Goal: Transaction & Acquisition: Purchase product/service

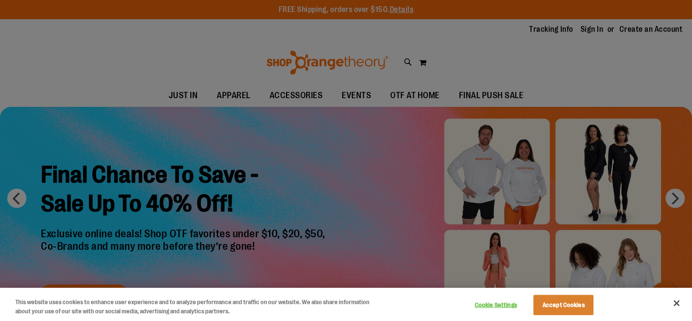
type input "**********"
click at [591, 33] on div at bounding box center [346, 160] width 692 height 321
click at [590, 30] on div at bounding box center [346, 160] width 692 height 321
click at [679, 305] on button "Close" at bounding box center [676, 302] width 21 height 21
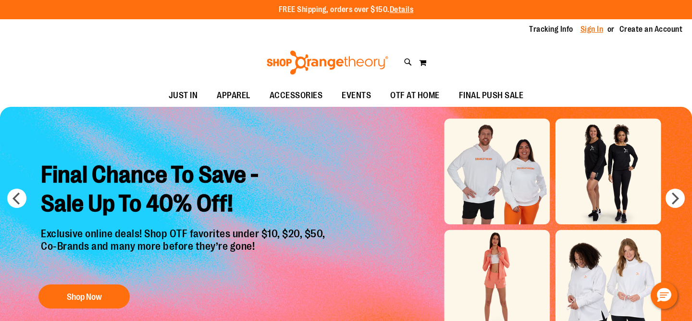
click at [585, 28] on link "Sign In" at bounding box center [591, 29] width 23 height 11
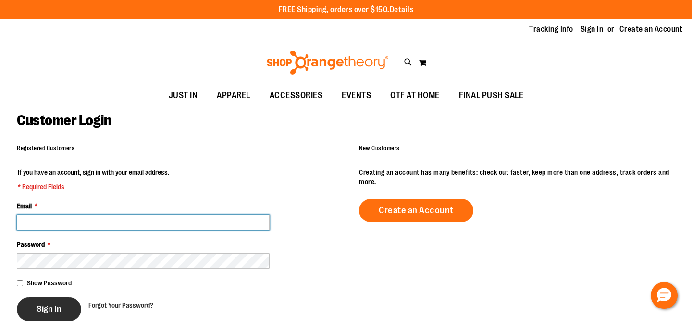
type input "**********"
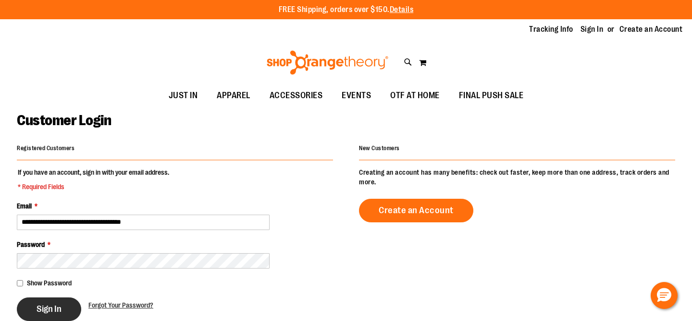
type input "**********"
click at [56, 308] on span "Sign In" at bounding box center [49, 308] width 25 height 11
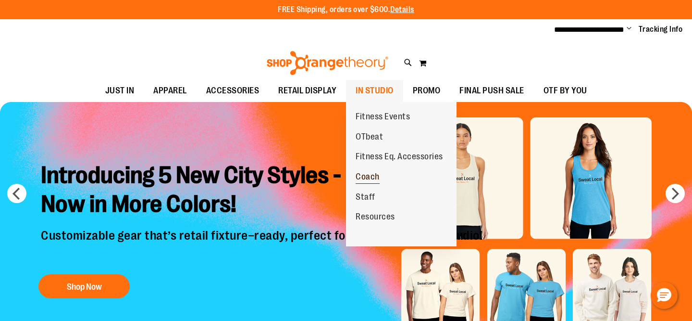
type input "**********"
click at [370, 178] on span "Coach" at bounding box center [368, 178] width 24 height 12
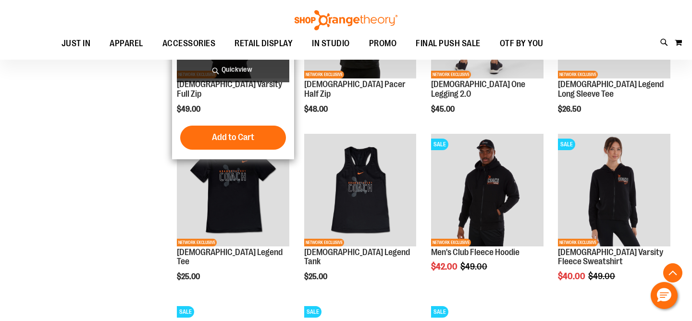
scroll to position [460, 0]
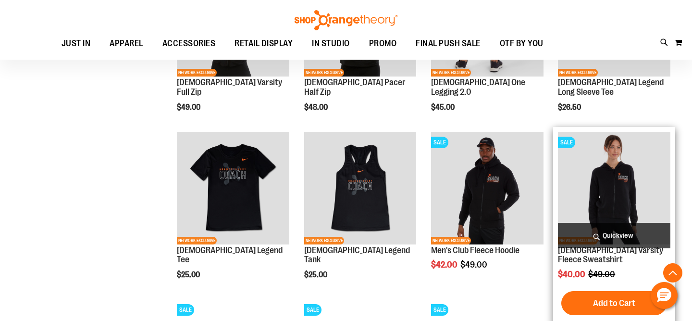
type input "**********"
click at [641, 155] on img "product" at bounding box center [614, 188] width 112 height 112
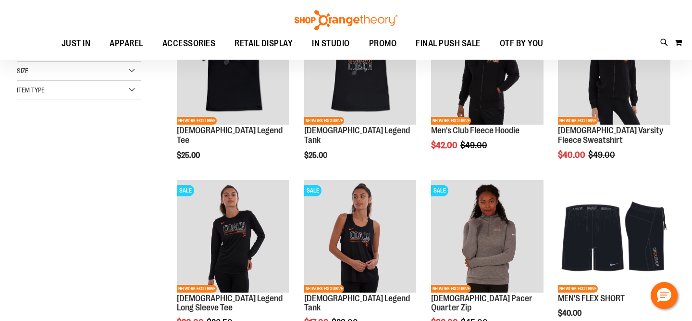
scroll to position [119, 0]
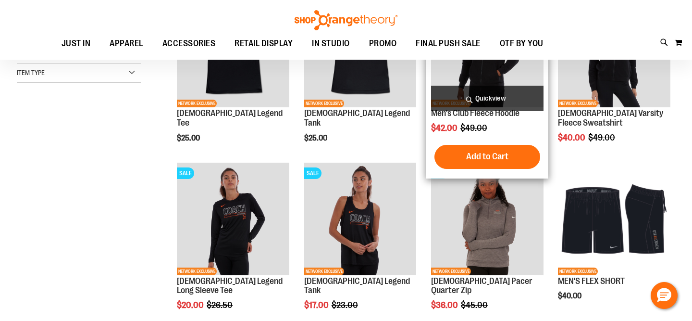
type input "**********"
click at [456, 88] on span "Quickview" at bounding box center [487, 98] width 112 height 25
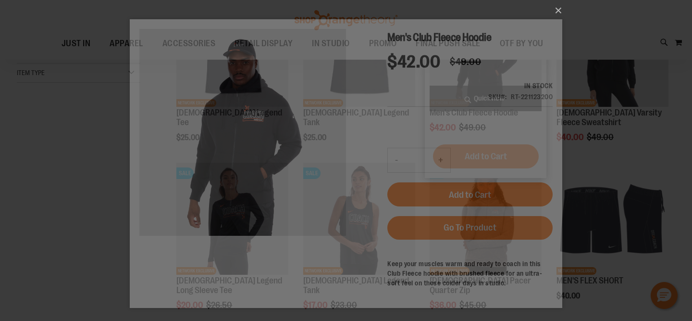
scroll to position [0, 0]
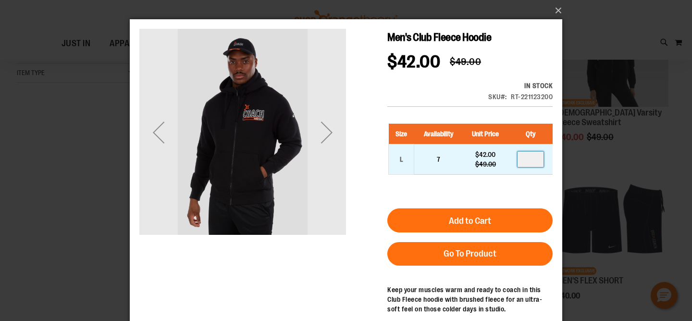
click at [532, 160] on input "number" at bounding box center [531, 158] width 26 height 15
type input "*"
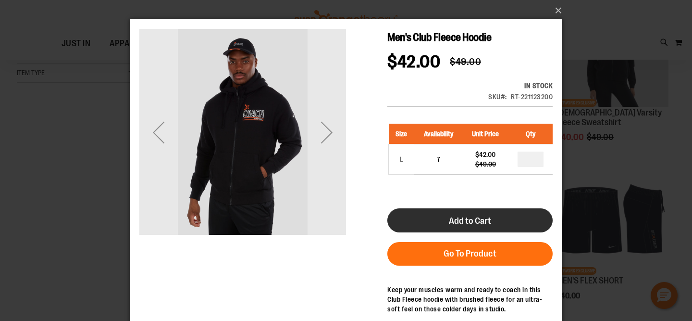
click at [524, 212] on button "Add to Cart" at bounding box center [469, 220] width 165 height 24
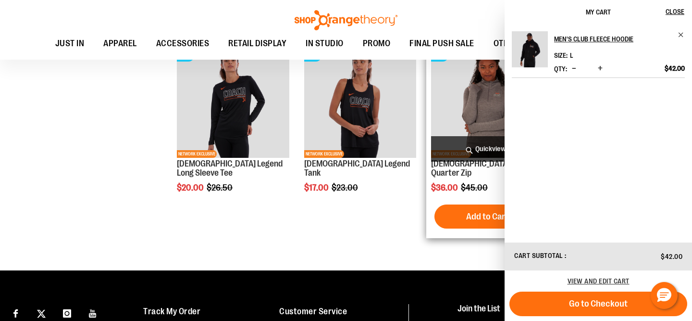
scroll to position [232, 0]
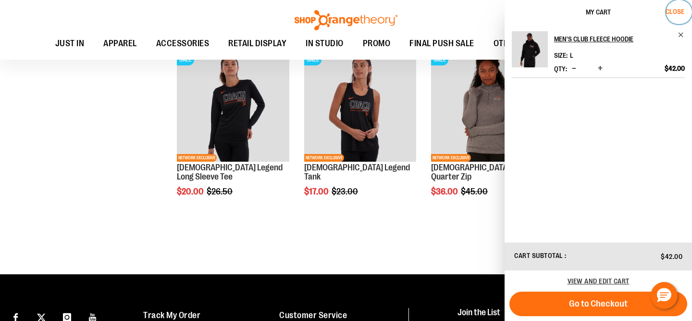
click at [679, 13] on span "Close" at bounding box center [675, 12] width 19 height 8
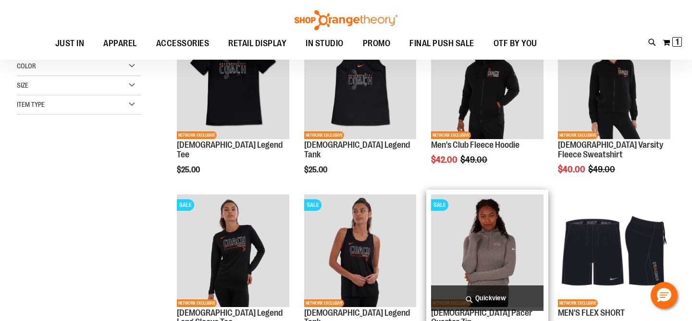
scroll to position [92, 0]
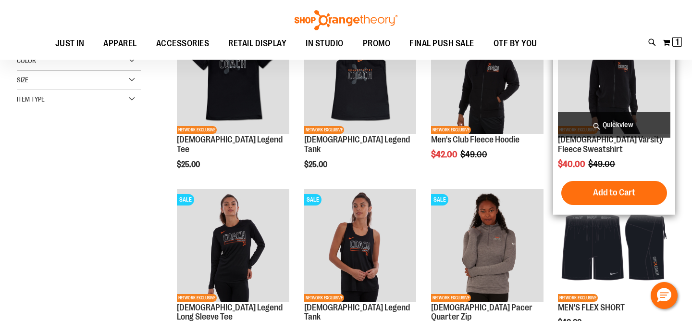
click at [602, 88] on img "product" at bounding box center [614, 77] width 112 height 112
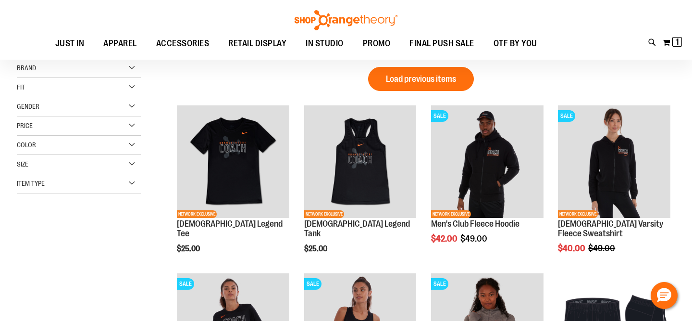
scroll to position [6, 0]
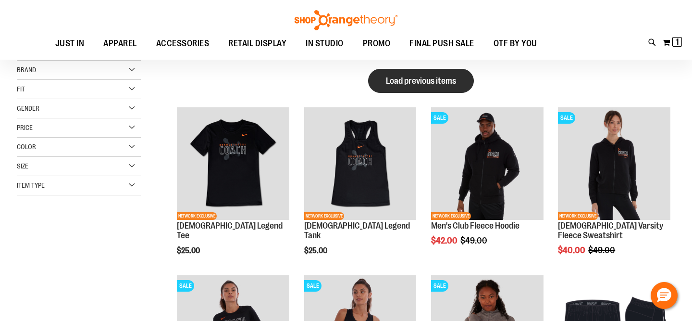
type input "**********"
click at [372, 72] on button "Load previous items" at bounding box center [421, 81] width 106 height 24
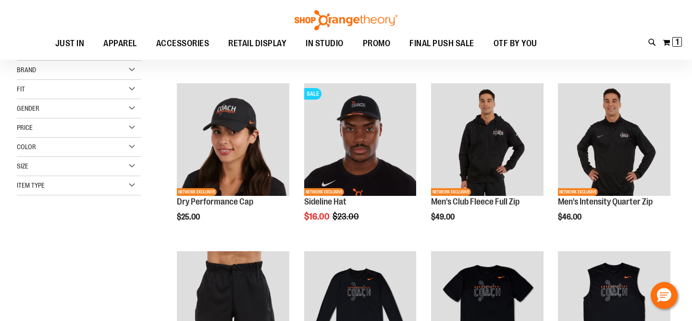
scroll to position [20, 0]
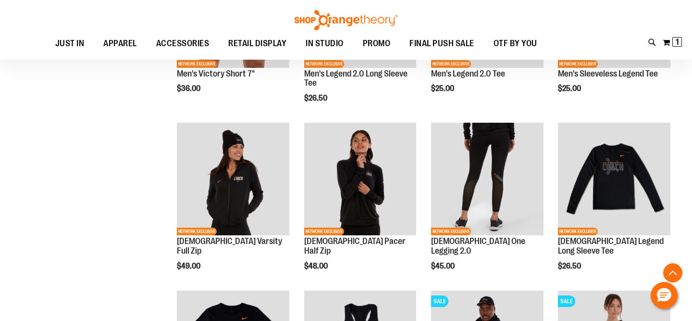
scroll to position [302, 0]
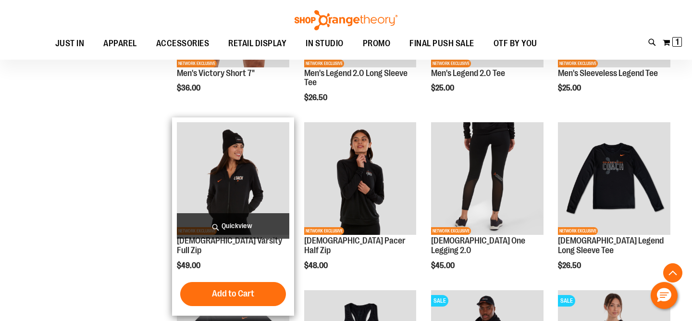
click at [231, 159] on img "product" at bounding box center [233, 178] width 112 height 112
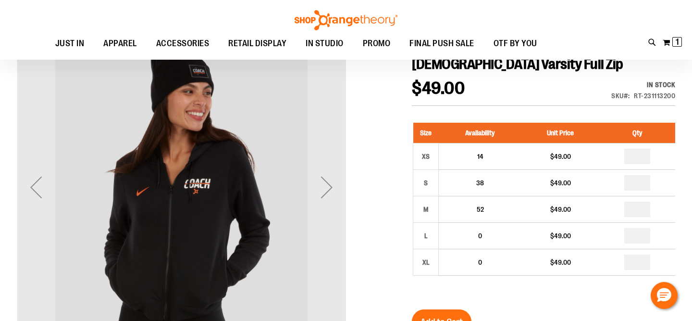
scroll to position [112, 0]
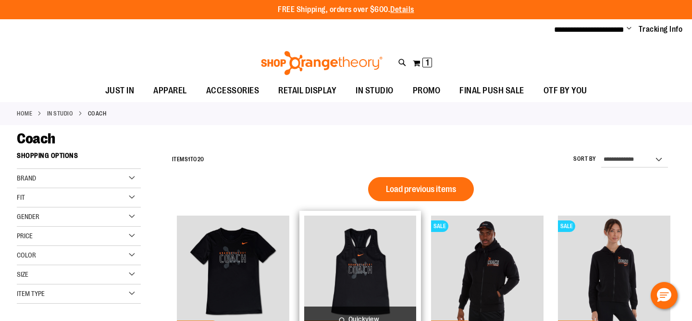
type input "**********"
click at [408, 195] on button "Load previous items" at bounding box center [421, 189] width 106 height 24
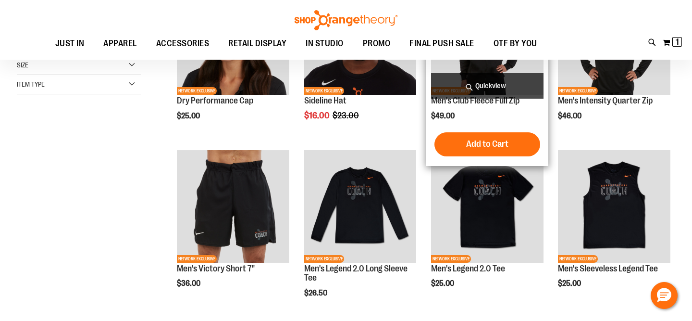
scroll to position [27, 0]
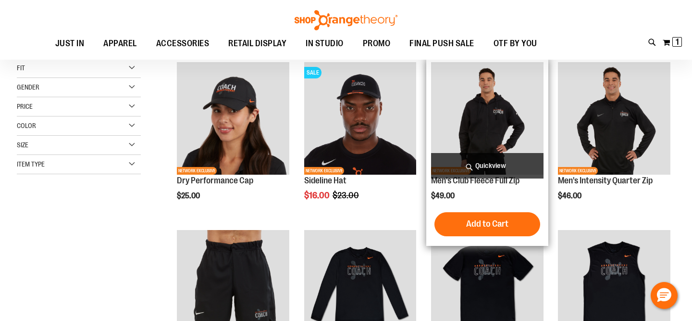
click at [489, 119] on img "product" at bounding box center [487, 118] width 112 height 112
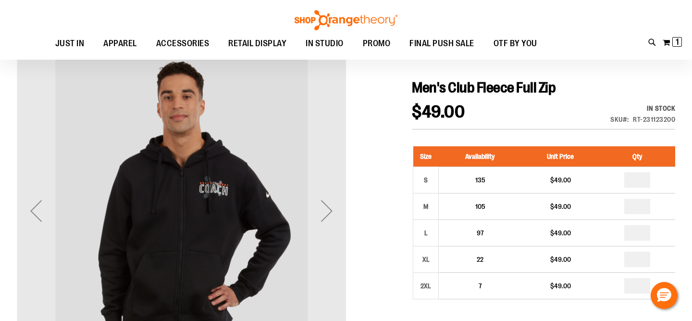
scroll to position [100, 0]
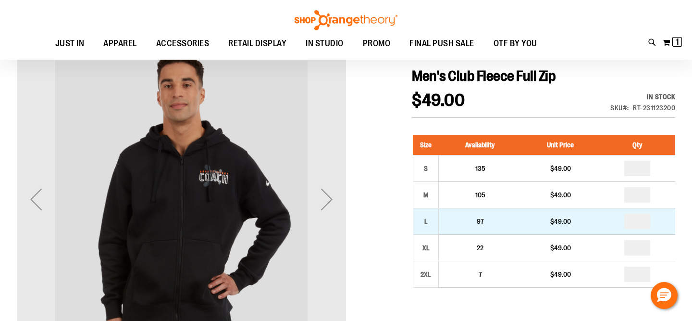
type input "**********"
click at [642, 223] on input "number" at bounding box center [637, 220] width 26 height 15
type input "**"
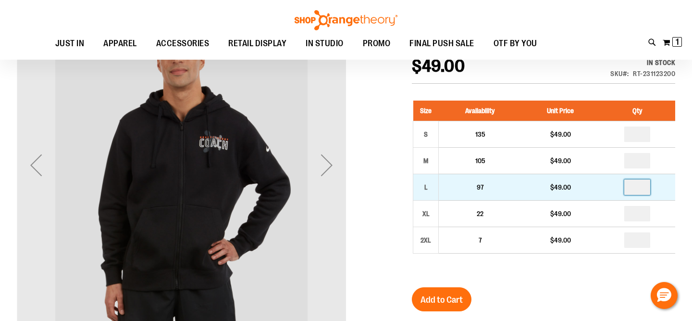
scroll to position [144, 0]
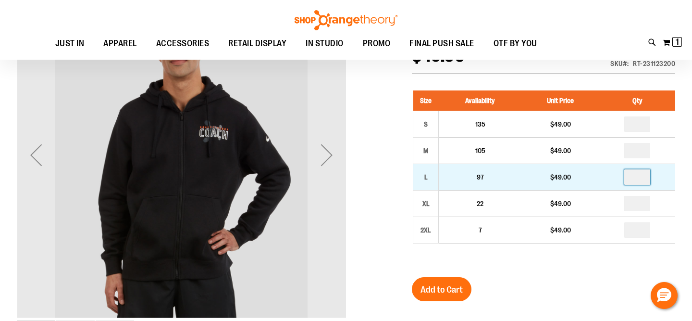
type input "*"
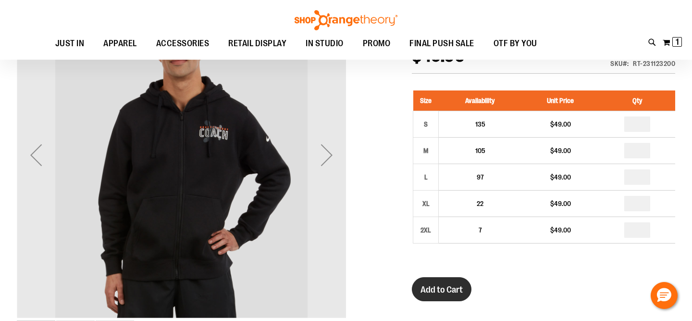
click at [445, 292] on span "Add to Cart" at bounding box center [441, 289] width 42 height 11
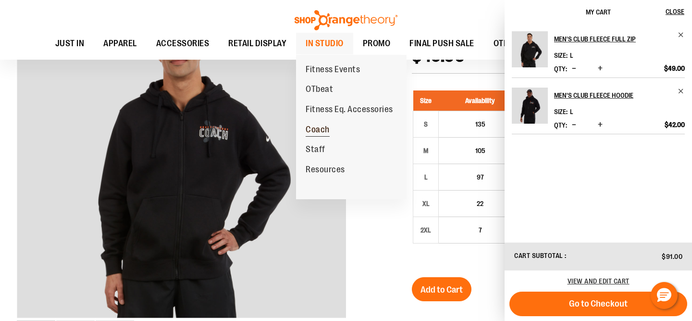
click at [324, 122] on link "Coach" at bounding box center [317, 130] width 43 height 20
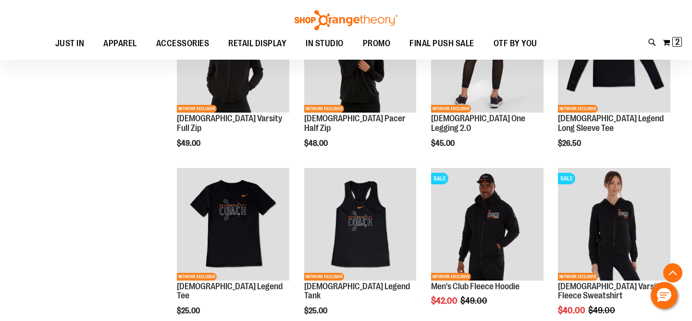
scroll to position [508, 0]
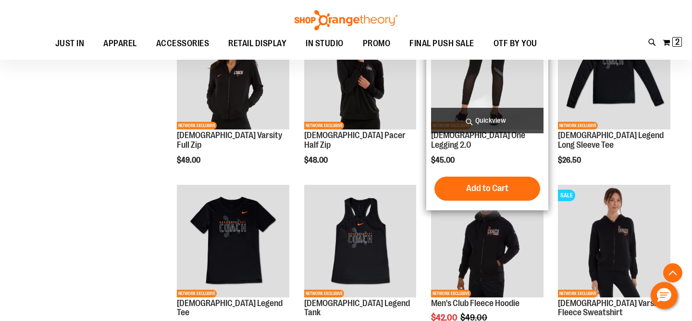
type input "**********"
click at [499, 108] on span "Quickview" at bounding box center [487, 120] width 112 height 25
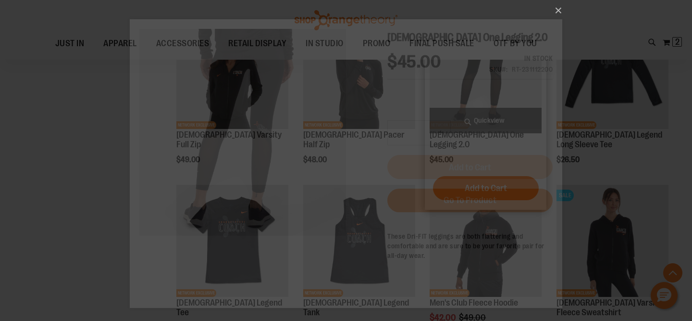
scroll to position [0, 0]
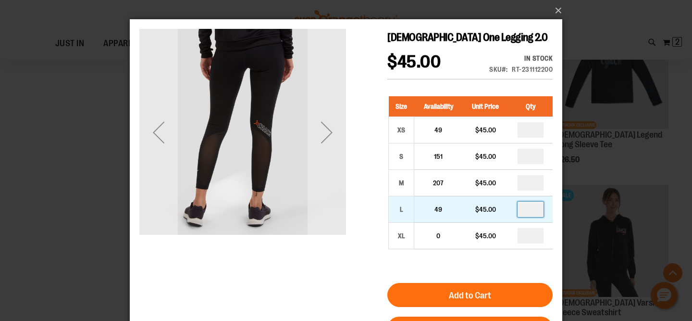
click at [535, 208] on input "number" at bounding box center [531, 208] width 26 height 15
type input "*"
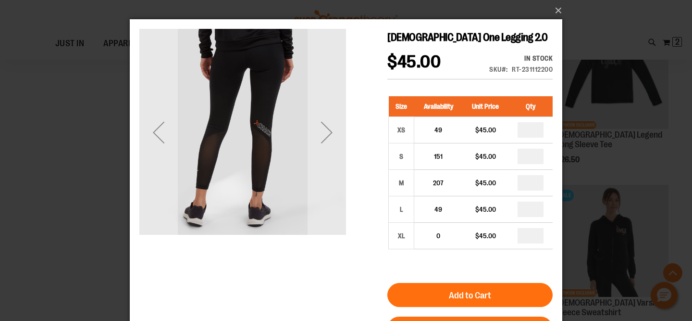
click at [501, 289] on button "Add to Cart" at bounding box center [469, 295] width 165 height 24
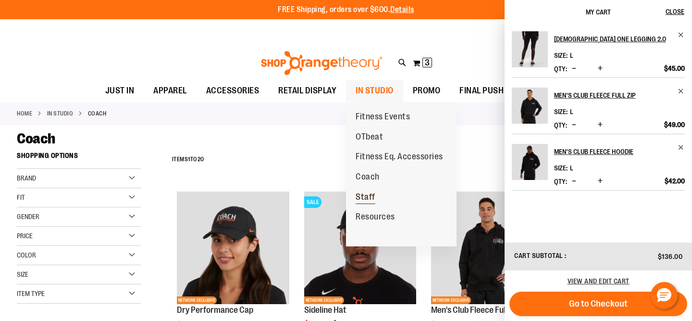
click at [367, 197] on span "Staff" at bounding box center [366, 198] width 20 height 12
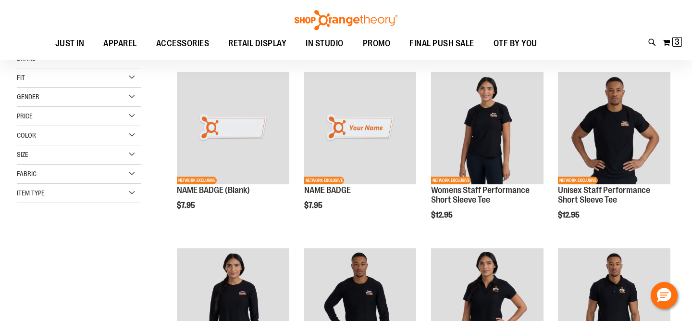
scroll to position [119, 0]
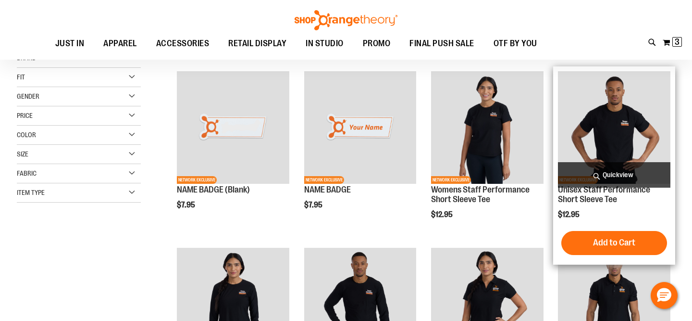
type input "**********"
click at [587, 136] on img "product" at bounding box center [614, 127] width 112 height 112
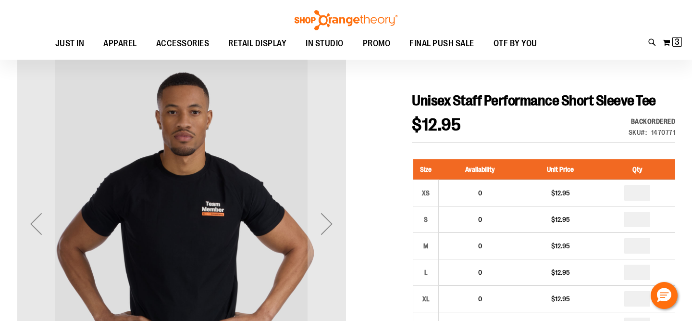
scroll to position [76, 0]
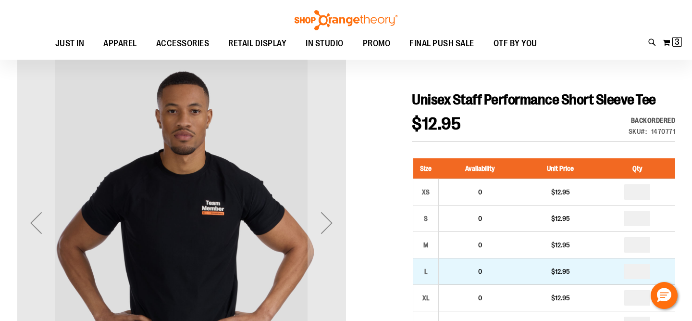
type input "**********"
click at [633, 267] on input "number" at bounding box center [637, 270] width 26 height 15
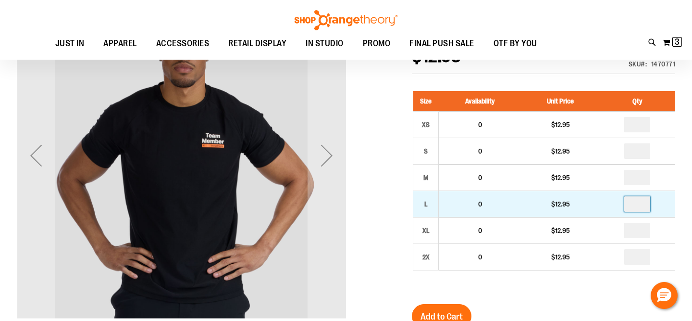
scroll to position [145, 0]
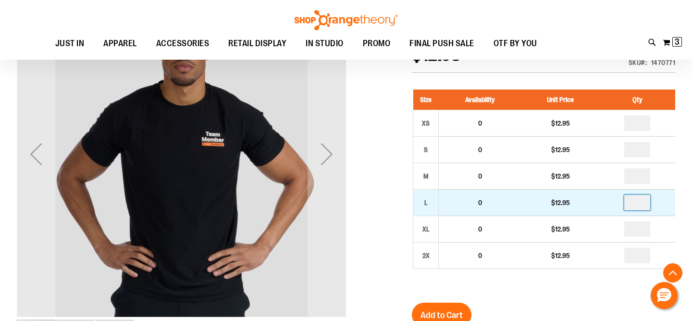
type input "*"
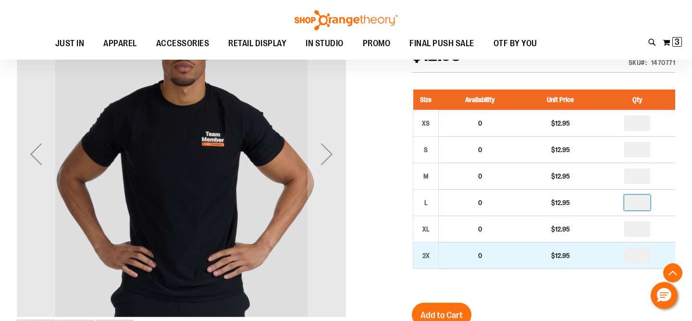
type input "*"
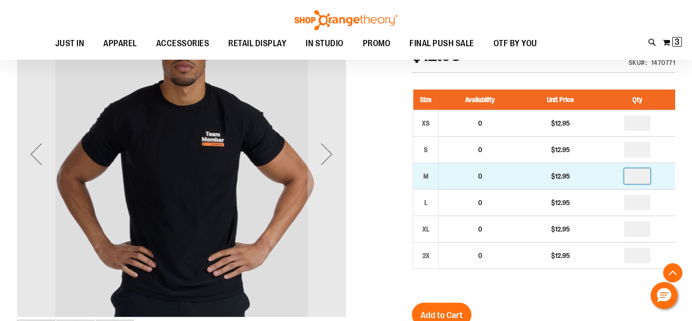
click at [640, 173] on input "number" at bounding box center [637, 175] width 26 height 15
type input "*"
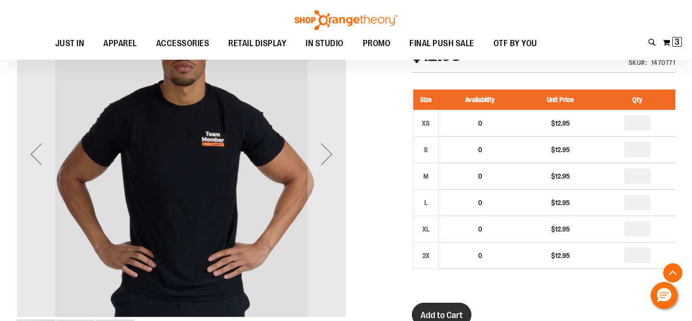
click at [444, 308] on button "Add to Cart" at bounding box center [442, 314] width 60 height 24
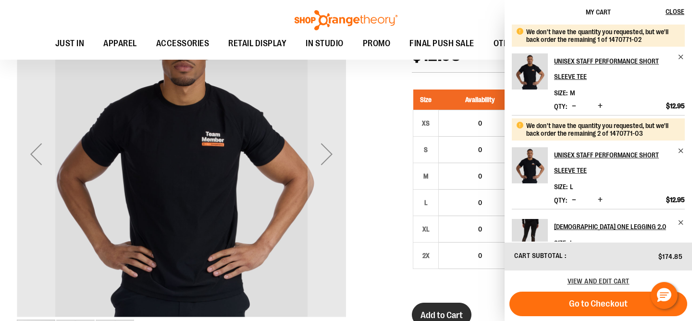
scroll to position [150, 0]
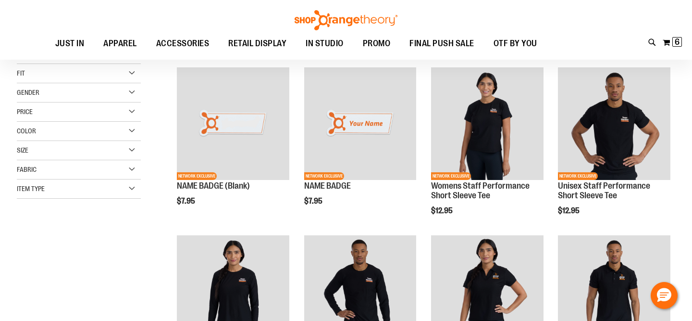
scroll to position [119, 0]
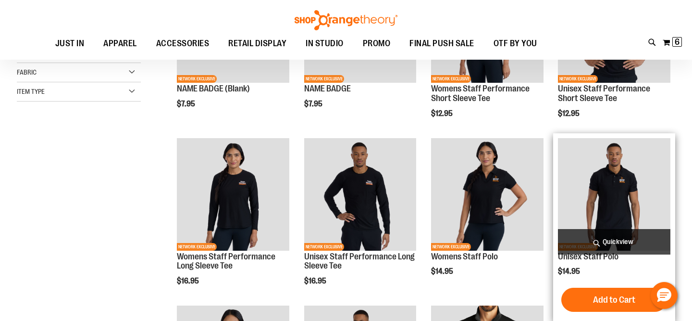
type input "**********"
click at [615, 212] on img "product" at bounding box center [614, 194] width 112 height 112
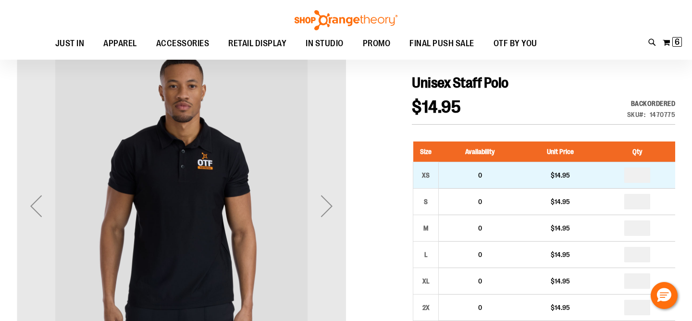
scroll to position [105, 0]
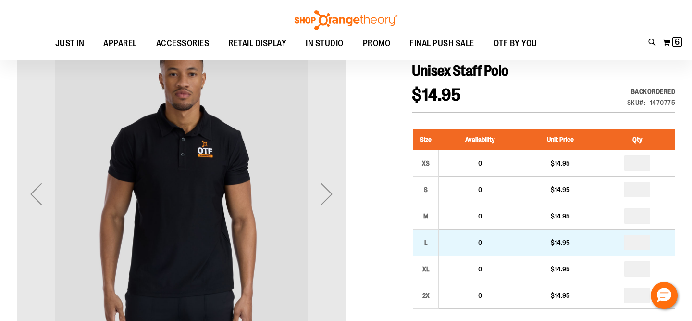
type input "**********"
click at [639, 242] on input "number" at bounding box center [637, 241] width 26 height 15
type input "*"
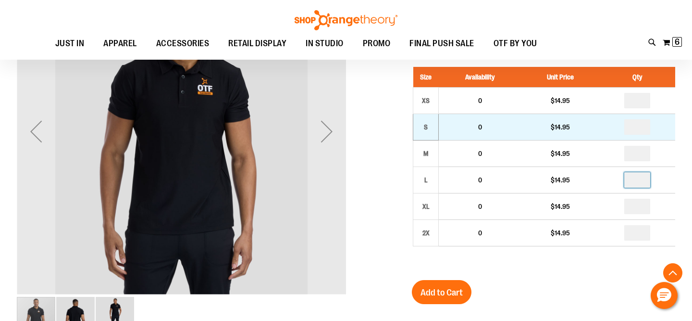
scroll to position [169, 0]
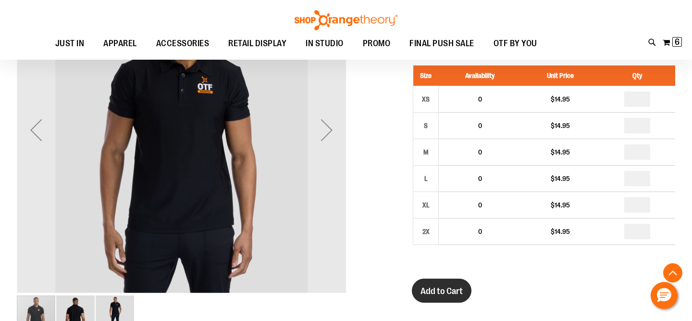
click at [442, 285] on span "Add to Cart" at bounding box center [441, 290] width 42 height 11
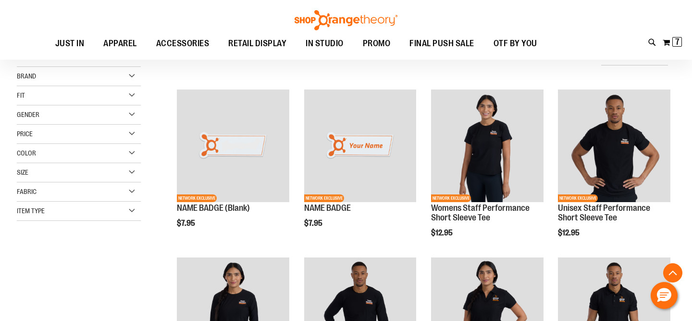
scroll to position [175, 0]
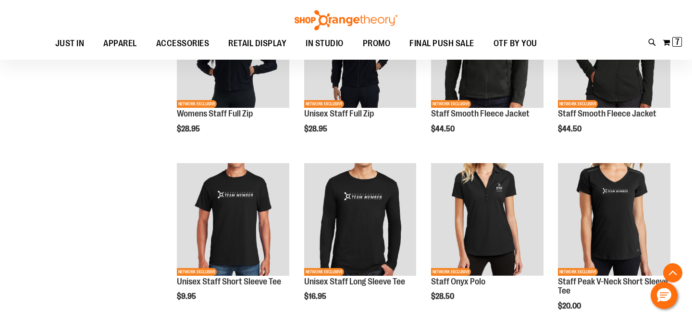
scroll to position [431, 0]
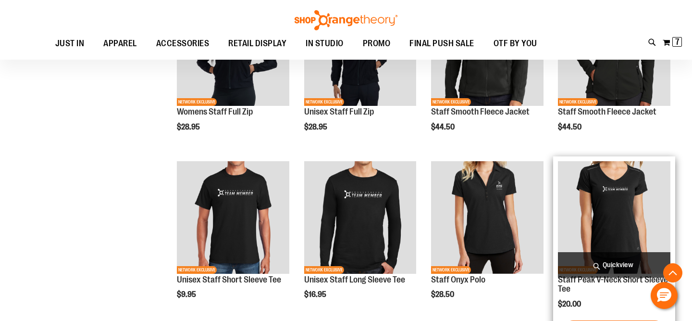
type input "**********"
click at [636, 215] on img "product" at bounding box center [614, 217] width 112 height 112
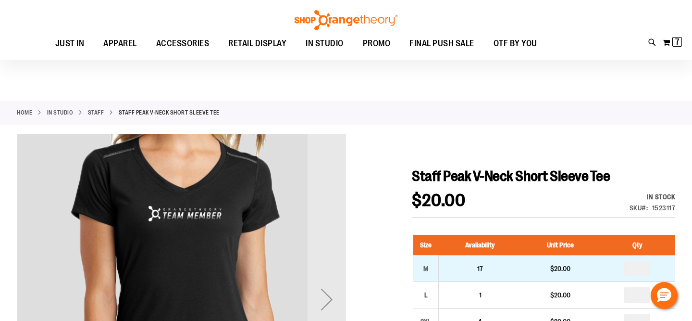
scroll to position [52, 0]
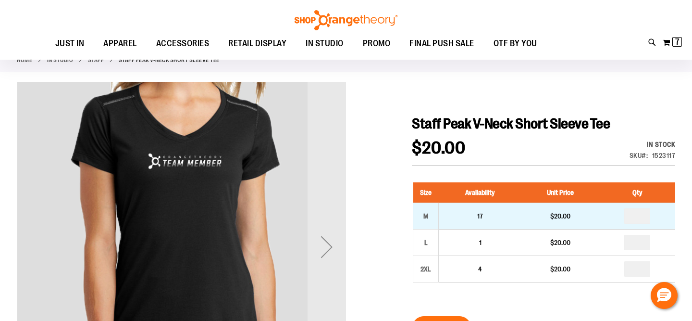
type input "**********"
click at [639, 216] on input "number" at bounding box center [637, 215] width 26 height 15
type input "*"
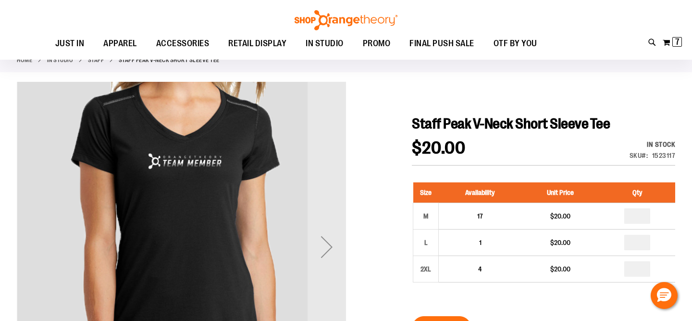
type input "*"
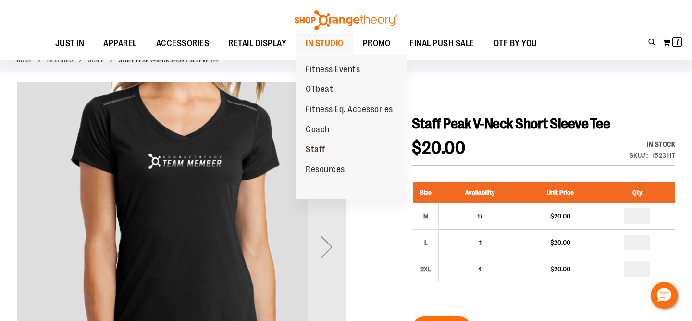
click at [326, 149] on link "Staff" at bounding box center [315, 149] width 39 height 20
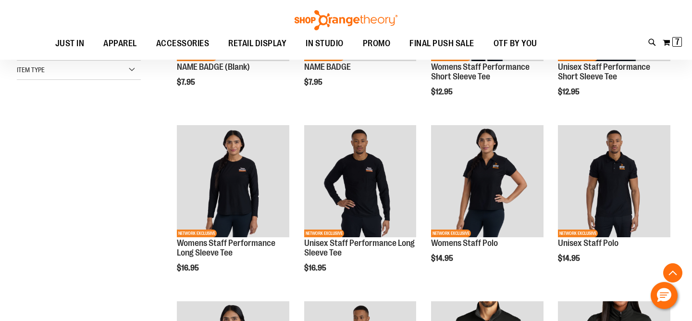
scroll to position [256, 0]
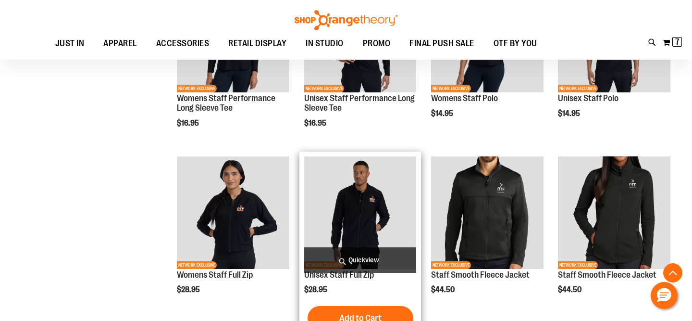
scroll to position [384, 0]
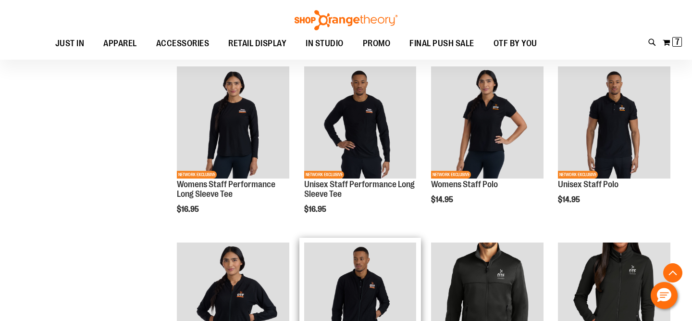
scroll to position [268, 0]
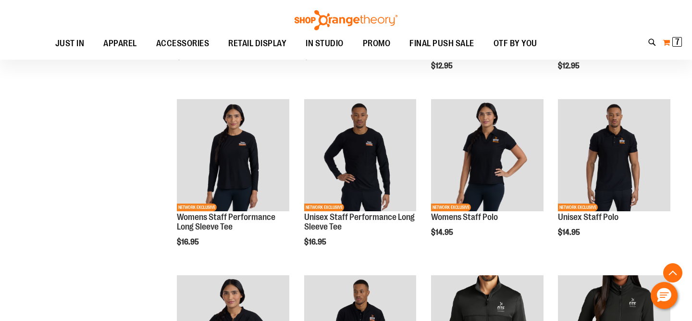
type input "**********"
click at [680, 44] on span "7 7 items" at bounding box center [677, 42] width 10 height 10
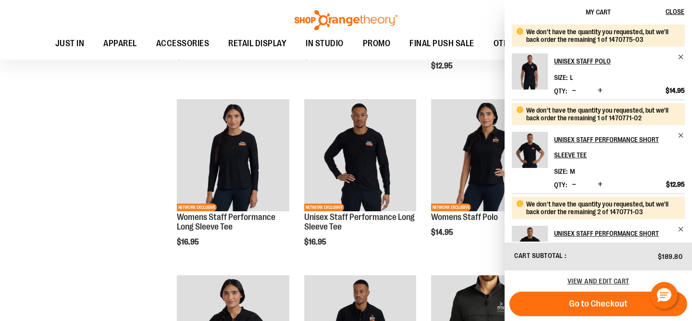
click at [453, 7] on div "Toggle Nav Search Popular Suggestions Advanced Search" at bounding box center [346, 30] width 692 height 60
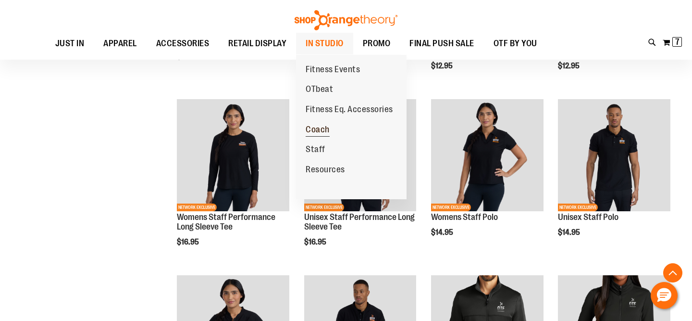
click at [326, 130] on span "Coach" at bounding box center [318, 130] width 24 height 12
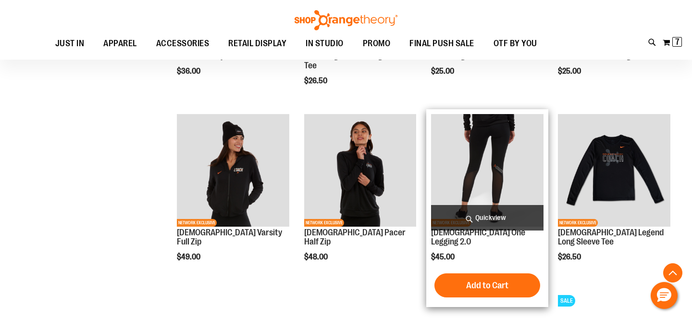
scroll to position [326, 0]
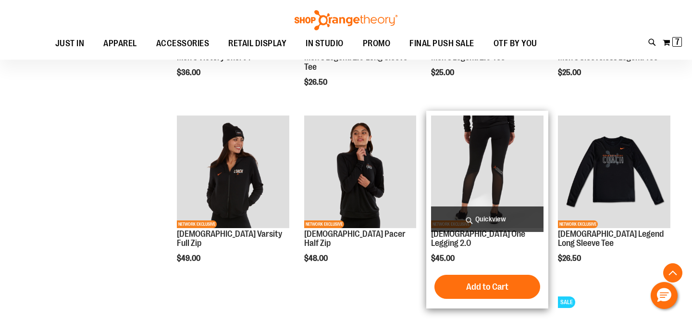
type input "**********"
click at [503, 159] on img "product" at bounding box center [487, 171] width 112 height 112
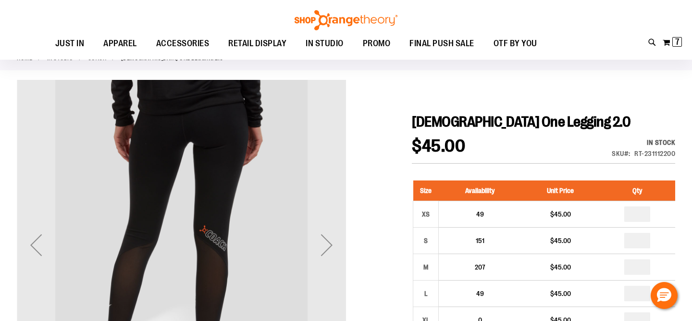
scroll to position [54, 0]
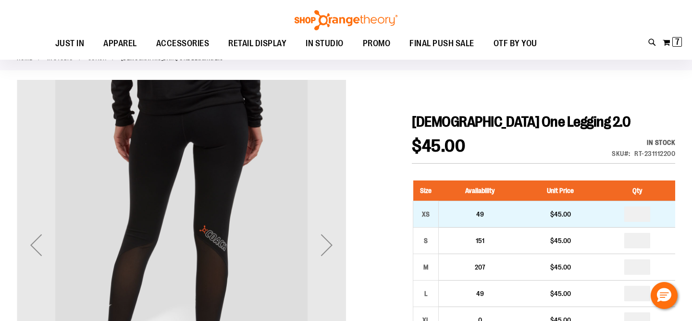
type input "**********"
click at [639, 216] on input "number" at bounding box center [637, 213] width 26 height 15
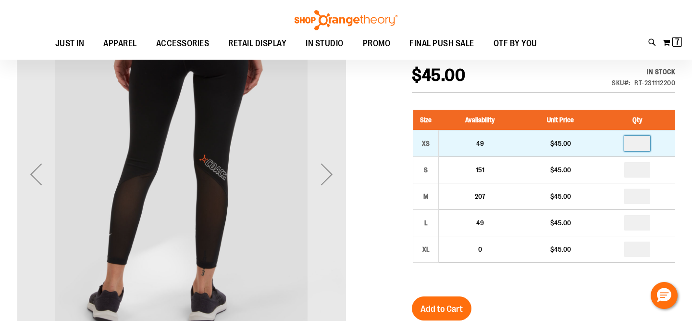
scroll to position [128, 0]
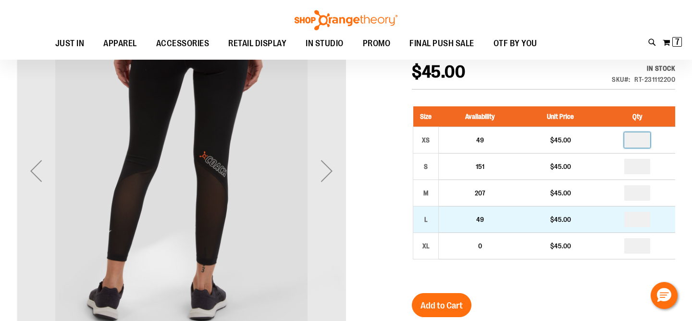
type input "*"
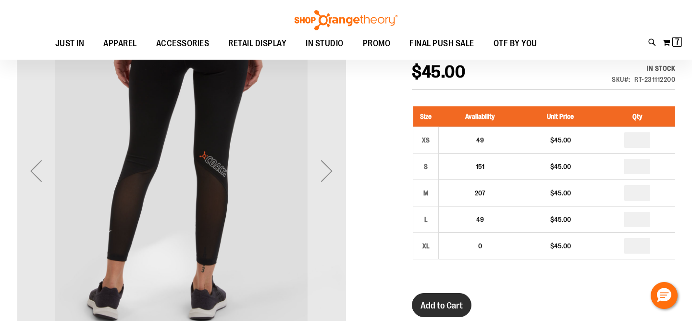
click at [444, 306] on span "Add to Cart" at bounding box center [441, 305] width 42 height 11
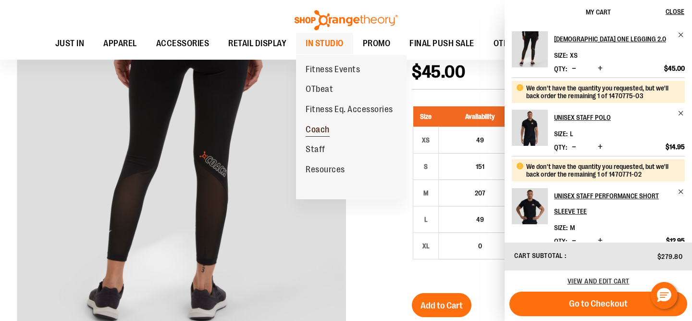
click at [336, 130] on link "Coach" at bounding box center [317, 130] width 43 height 20
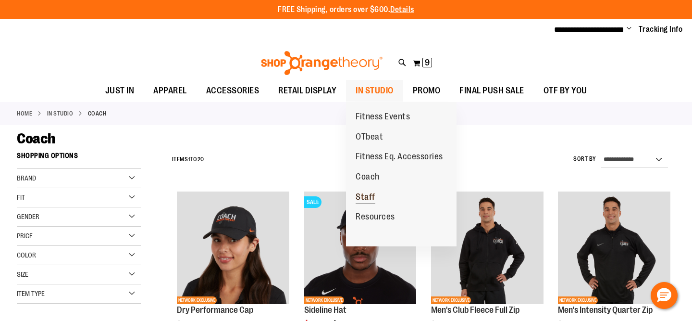
type input "**********"
click at [378, 198] on link "Staff" at bounding box center [365, 197] width 39 height 20
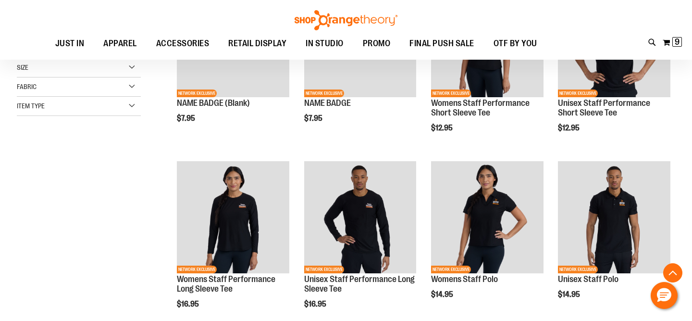
scroll to position [211, 0]
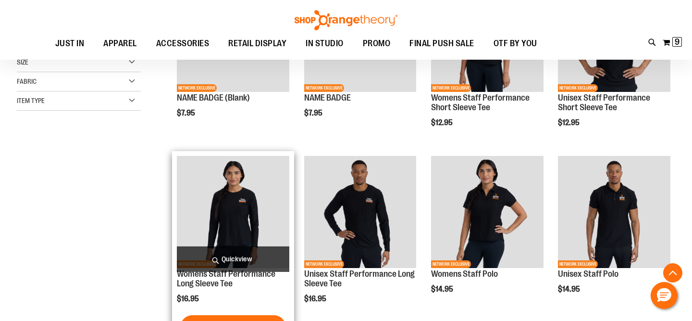
type input "**********"
click at [265, 195] on img "product" at bounding box center [233, 212] width 112 height 112
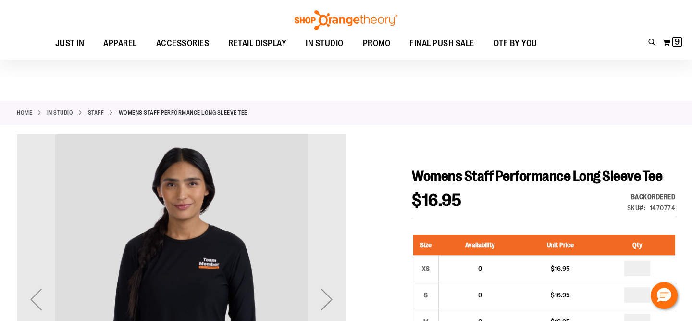
scroll to position [75, 0]
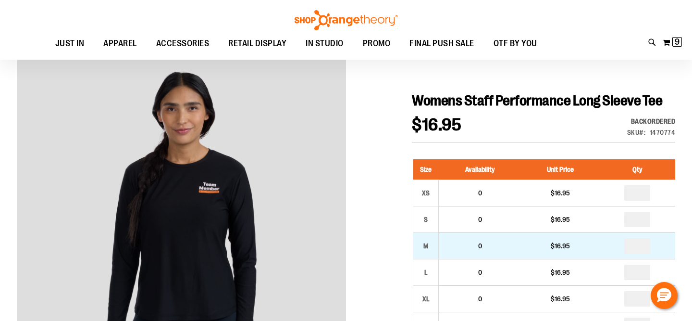
type input "**********"
click at [637, 247] on input "number" at bounding box center [637, 245] width 26 height 15
type input "*"
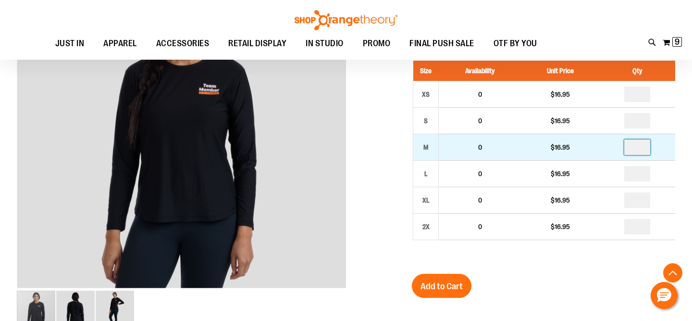
scroll to position [174, 0]
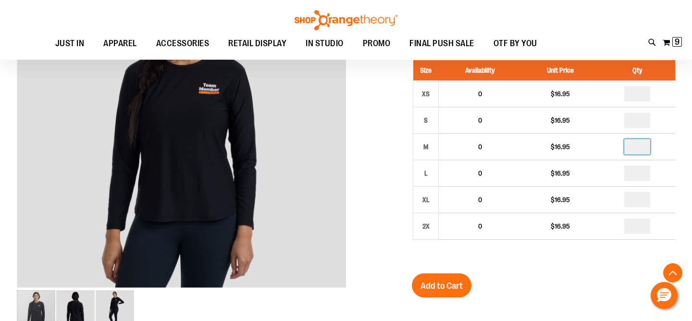
type input "*"
click at [444, 284] on span "Add to Cart" at bounding box center [441, 285] width 42 height 11
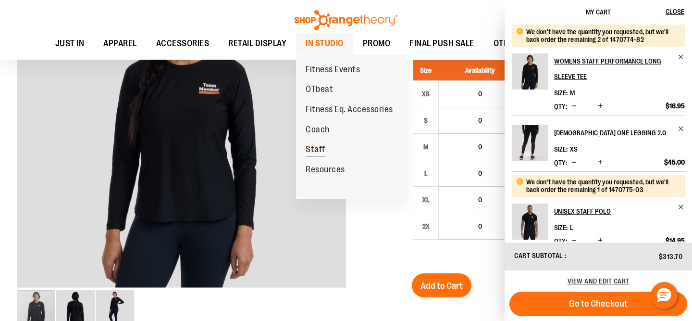
click at [316, 149] on span "Staff" at bounding box center [316, 150] width 20 height 12
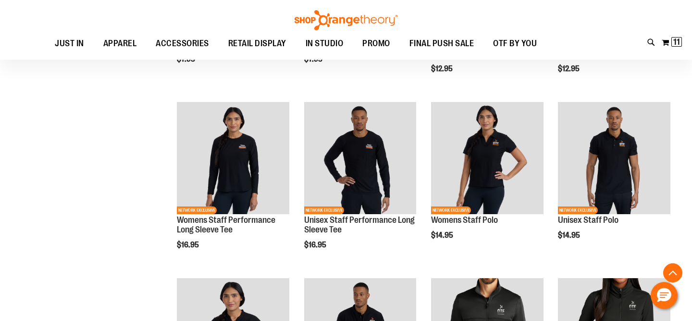
scroll to position [280, 0]
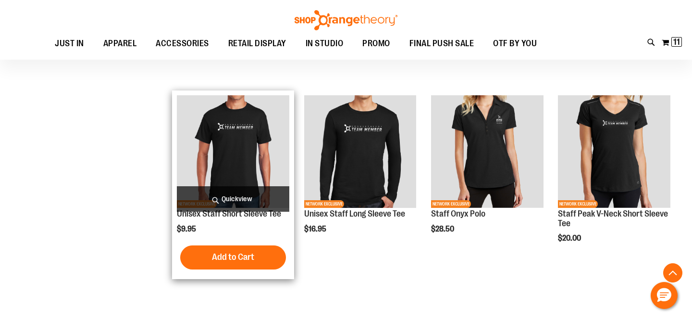
scroll to position [624, 0]
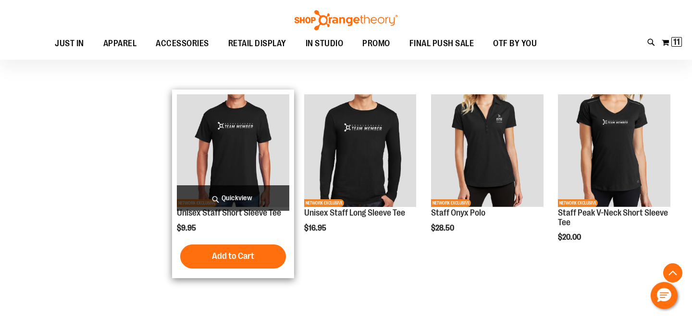
type input "**********"
click at [256, 160] on img "product" at bounding box center [233, 150] width 112 height 112
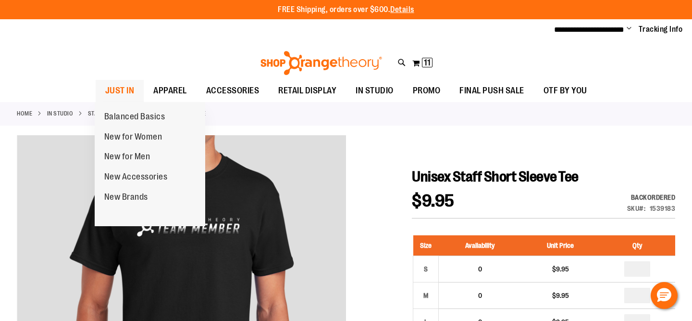
type input "**********"
click at [130, 85] on span "JUST IN" at bounding box center [119, 91] width 29 height 22
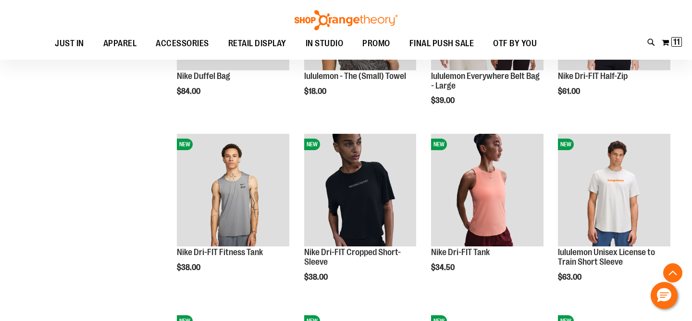
scroll to position [661, 0]
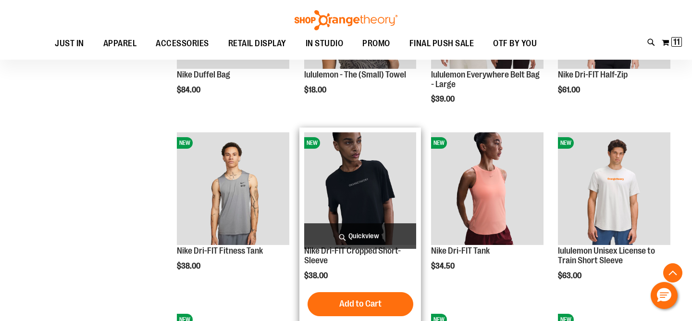
type input "**********"
click at [356, 188] on img "product" at bounding box center [360, 188] width 112 height 112
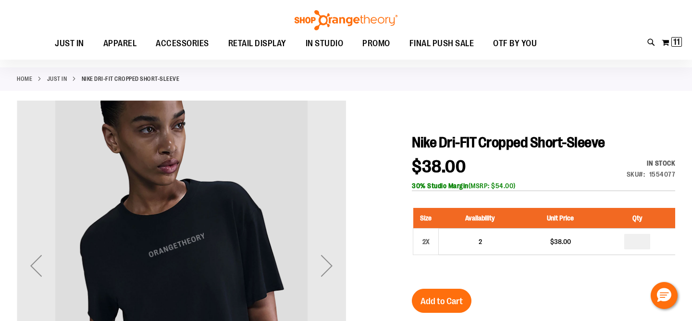
scroll to position [52, 0]
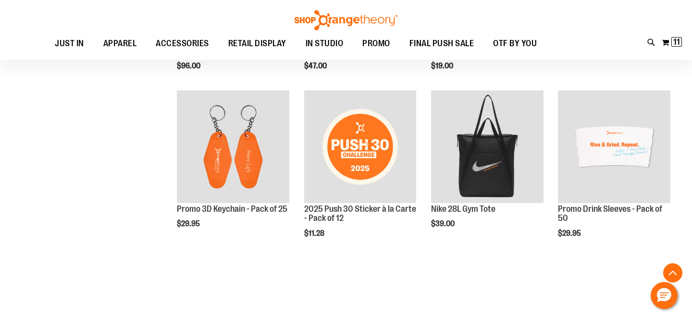
scroll to position [661, 0]
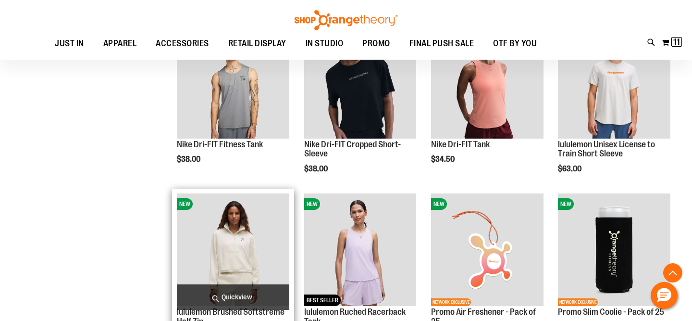
scroll to position [195, 0]
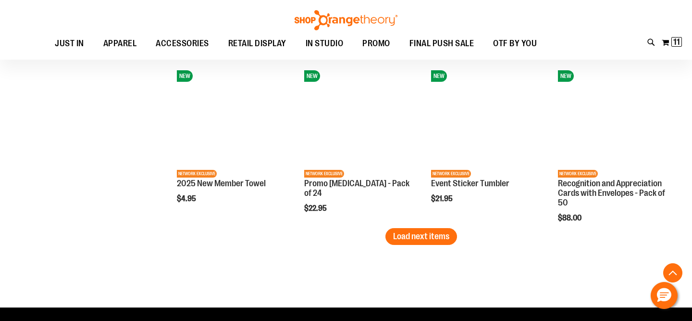
scroll to position [1371, 0]
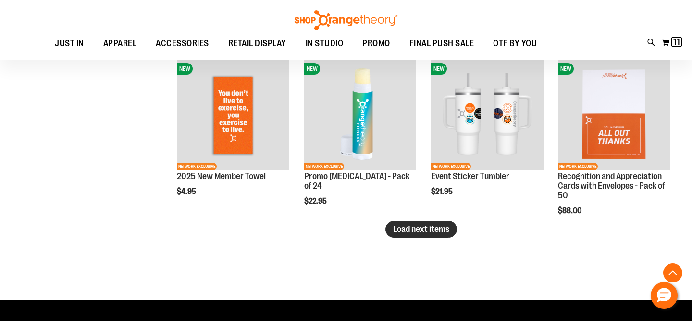
type input "**********"
click at [430, 232] on span "Load next items" at bounding box center [421, 229] width 56 height 10
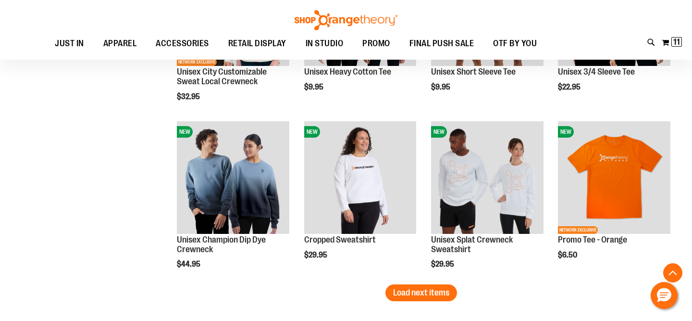
scroll to position [1812, 0]
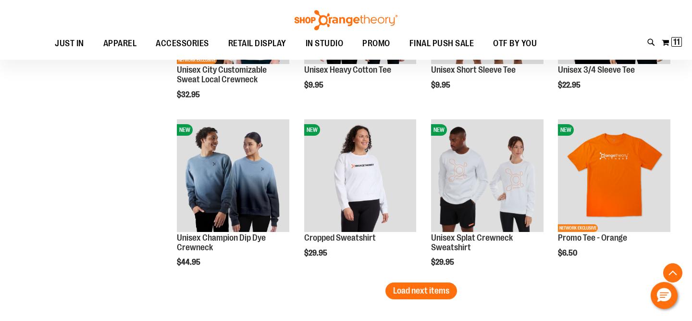
click at [424, 287] on span "Load next items" at bounding box center [421, 290] width 56 height 10
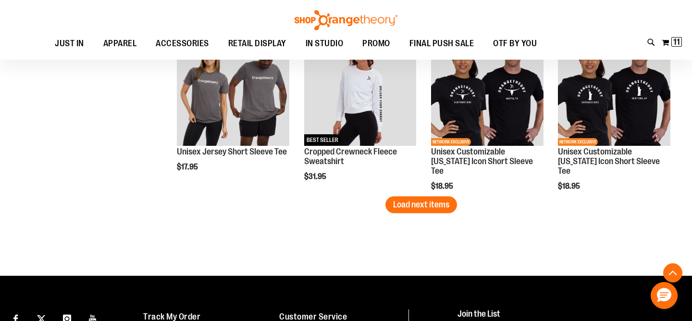
scroll to position [2408, 0]
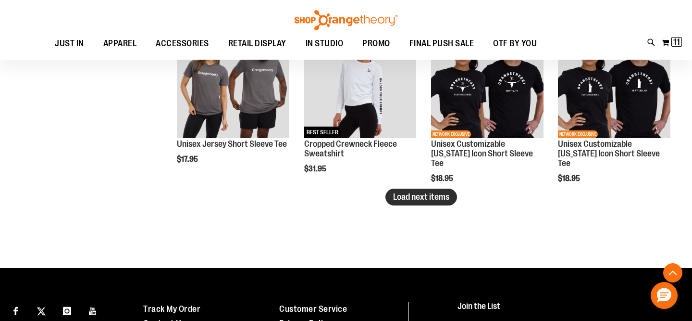
click at [413, 200] on span "Load next items" at bounding box center [421, 197] width 56 height 10
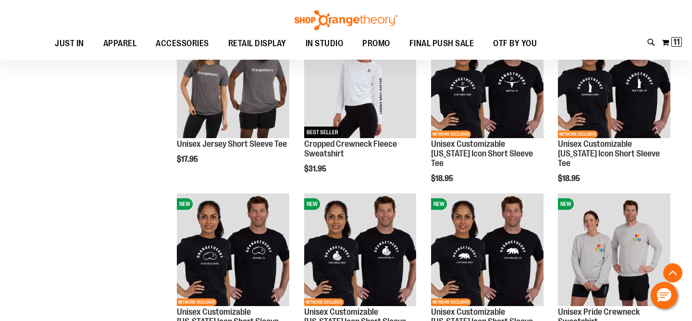
scroll to position [2367, 0]
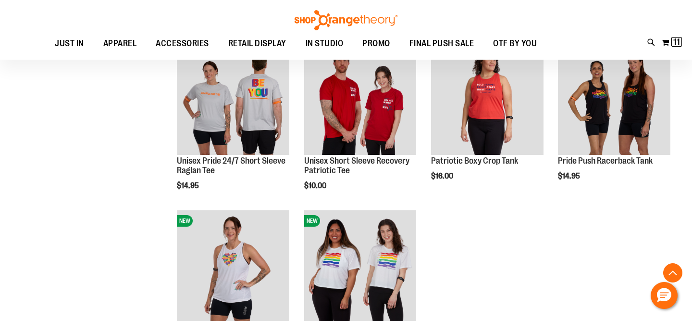
scroll to position [2731, 0]
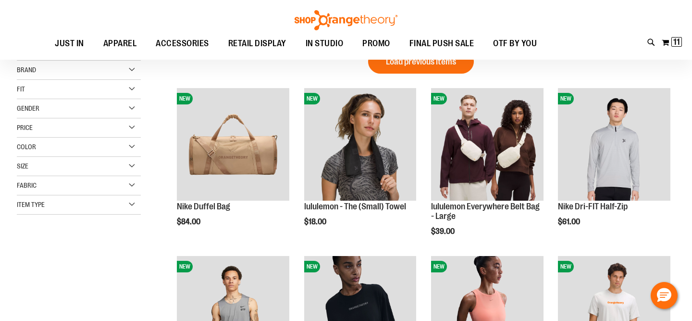
scroll to position [23, 0]
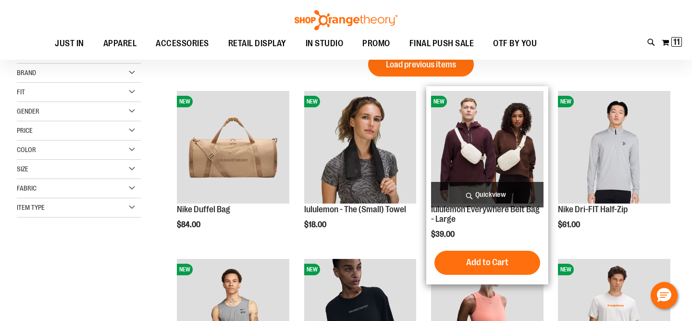
click at [460, 76] on button "Load previous items" at bounding box center [421, 64] width 106 height 24
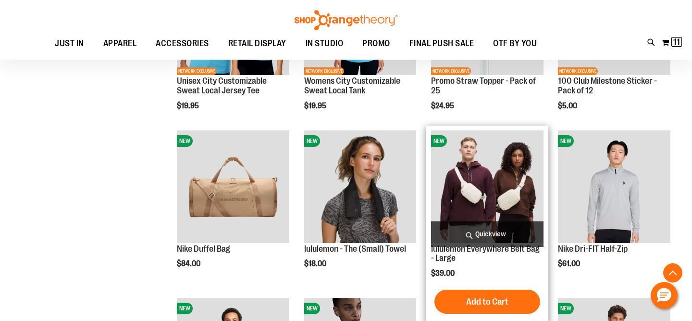
scroll to position [532, 0]
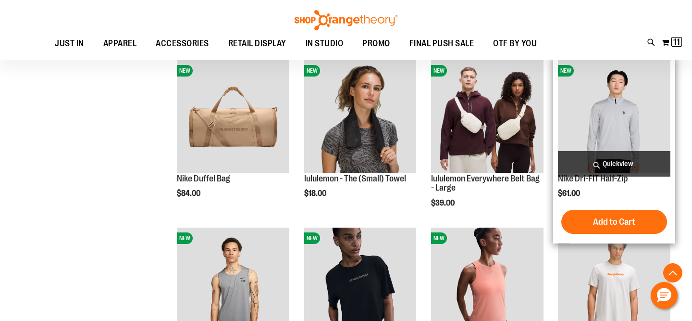
click at [601, 96] on img "product" at bounding box center [614, 116] width 112 height 112
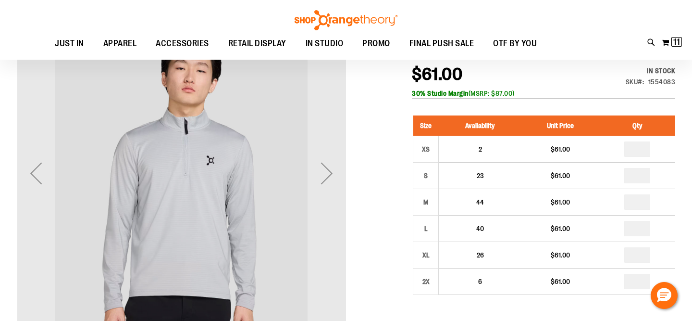
scroll to position [29, 0]
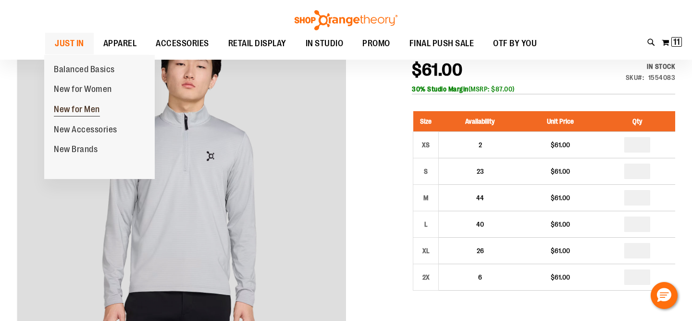
type input "**********"
click at [76, 114] on span "New for Men" at bounding box center [77, 110] width 46 height 12
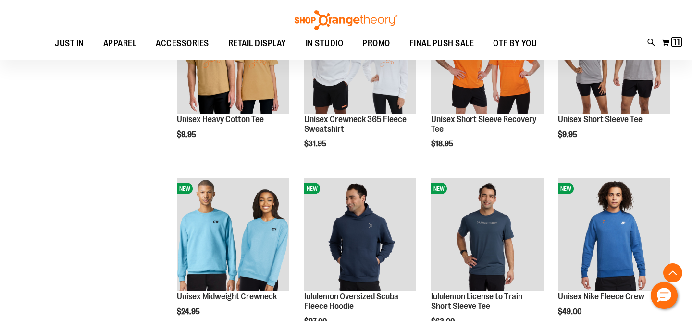
scroll to position [589, 0]
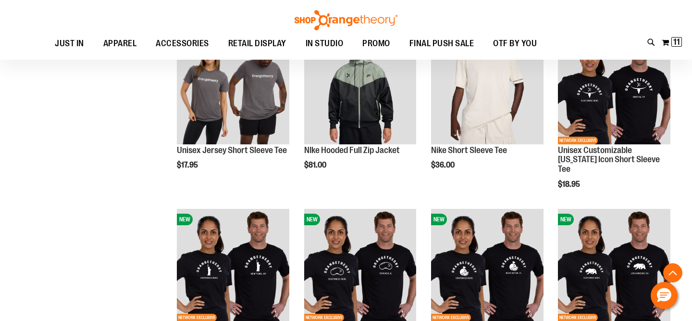
scroll to position [1049, 0]
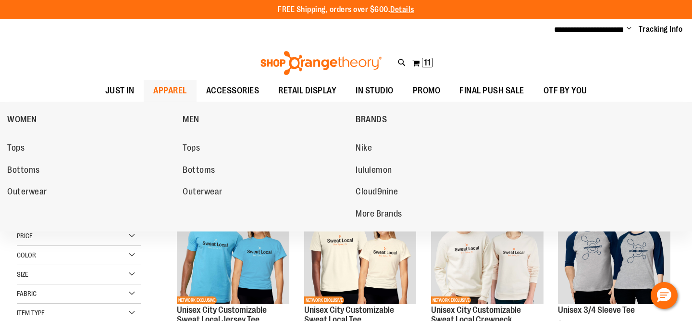
type input "**********"
click at [173, 89] on span "APPAREL" at bounding box center [170, 91] width 34 height 22
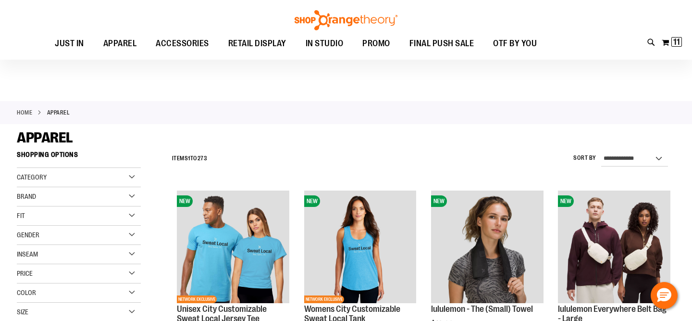
scroll to position [30, 0]
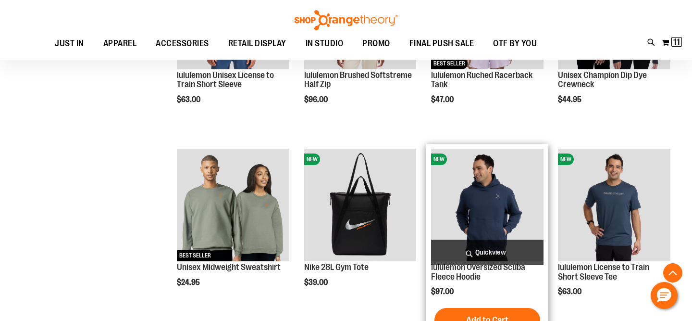
scroll to position [619, 0]
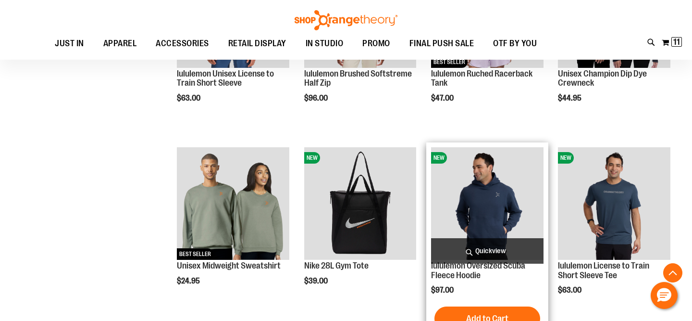
type input "**********"
click at [478, 182] on img "product" at bounding box center [487, 203] width 112 height 112
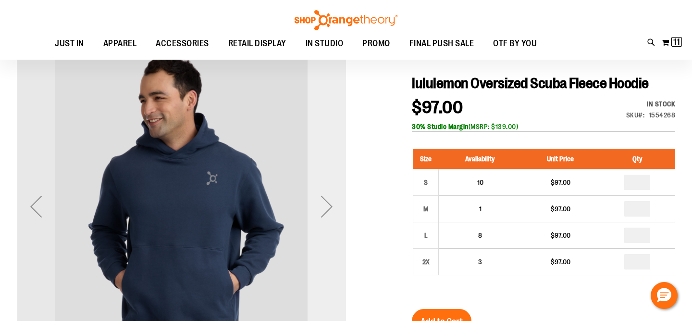
scroll to position [88, 0]
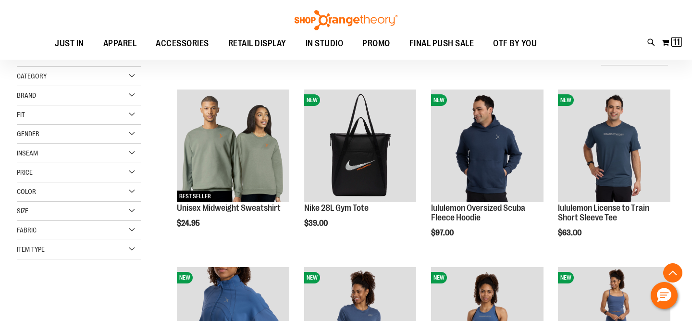
scroll to position [544, 0]
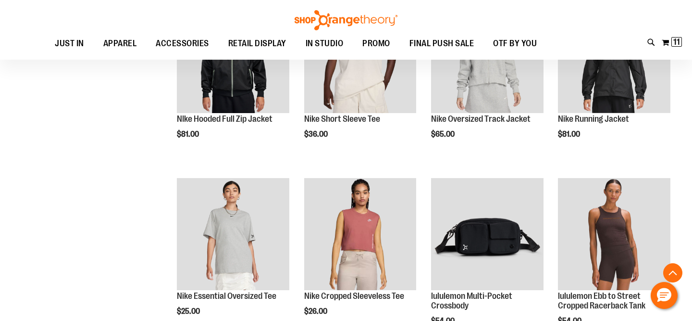
scroll to position [629, 0]
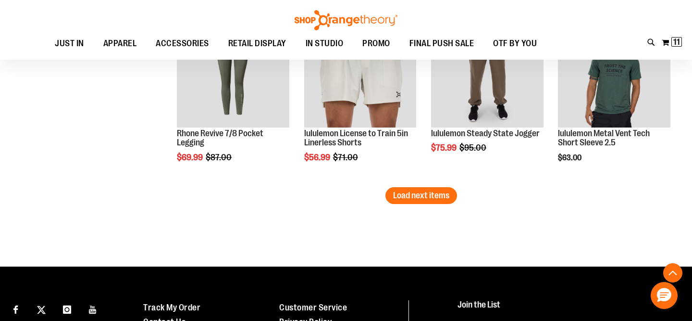
scroll to position [1496, 0]
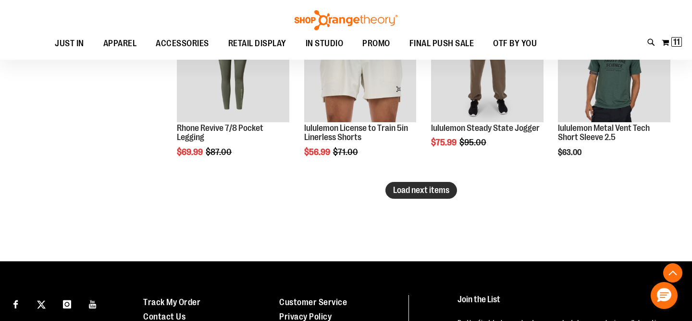
type input "**********"
click at [414, 192] on span "Load next items" at bounding box center [421, 190] width 56 height 10
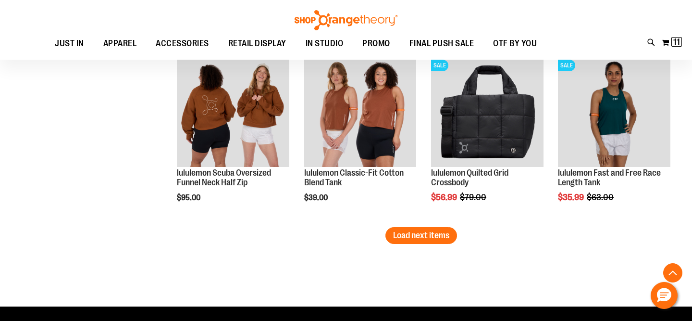
scroll to position [1984, 0]
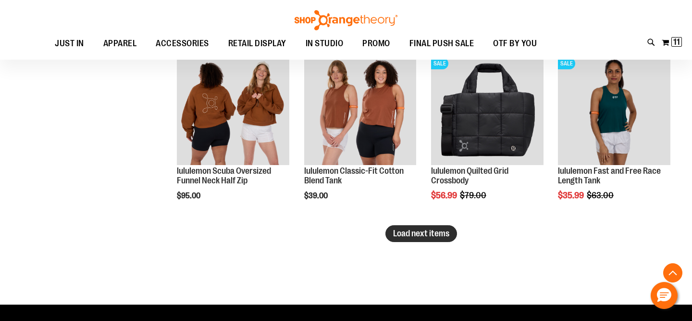
click at [420, 234] on span "Load next items" at bounding box center [421, 233] width 56 height 10
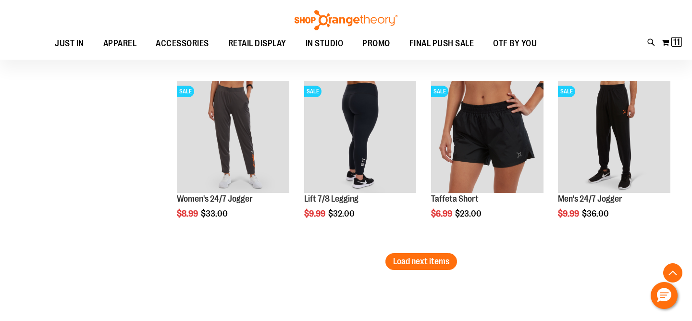
scroll to position [2489, 0]
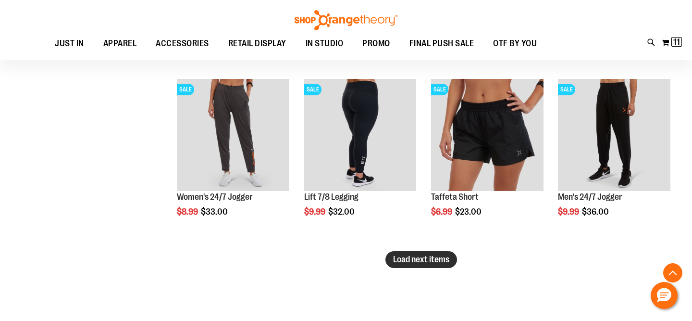
click at [411, 259] on span "Load next items" at bounding box center [421, 259] width 56 height 10
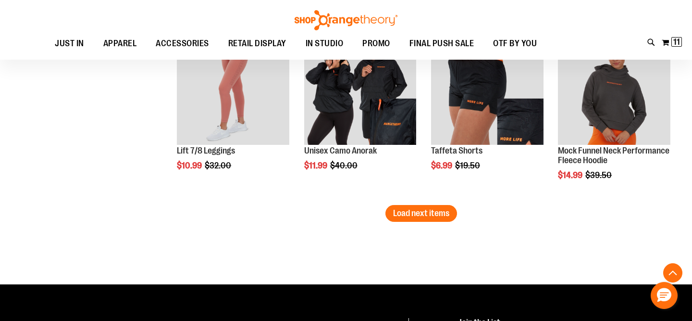
scroll to position [3068, 0]
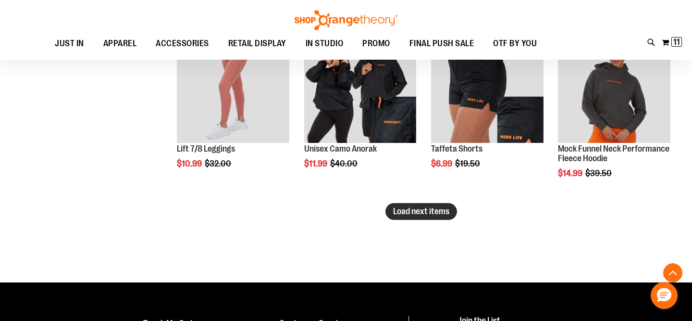
click at [400, 209] on span "Load next items" at bounding box center [421, 211] width 56 height 10
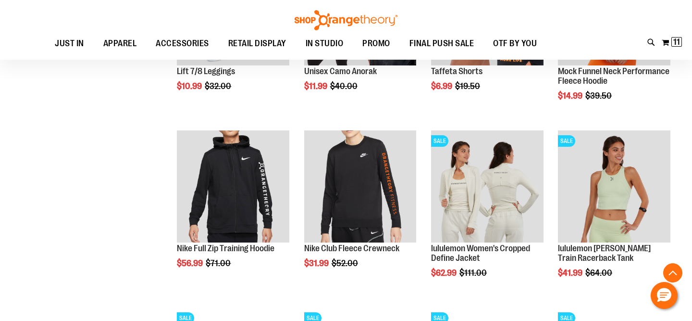
scroll to position [3146, 0]
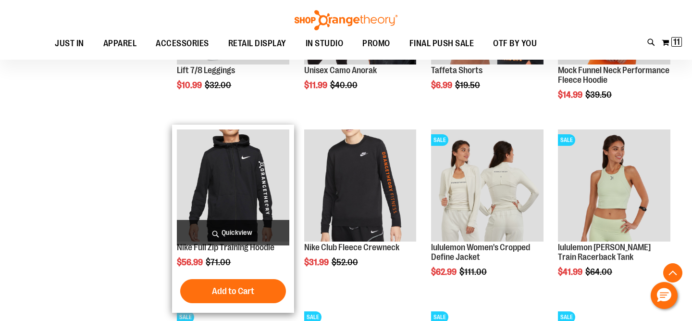
click at [241, 204] on img "product" at bounding box center [233, 185] width 112 height 112
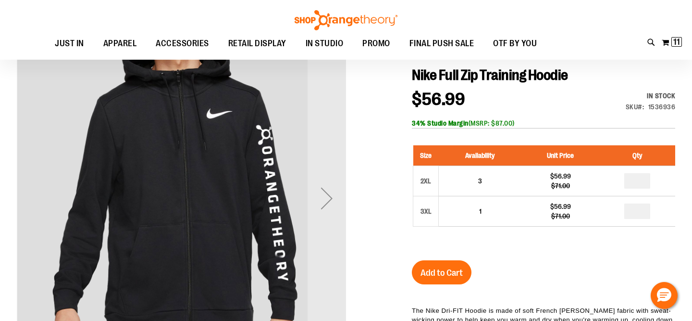
scroll to position [64, 0]
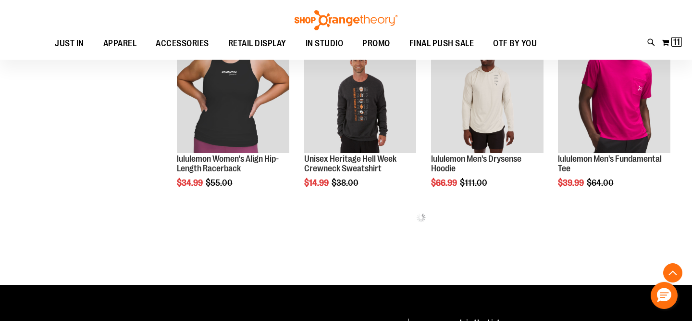
scroll to position [469, 0]
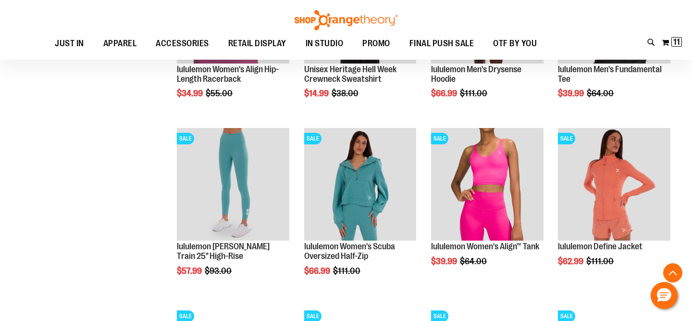
scroll to position [626, 0]
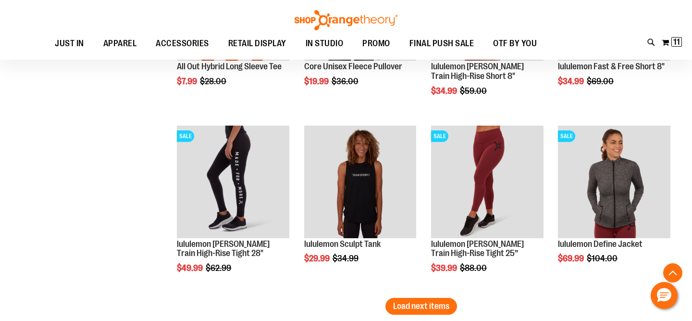
scroll to position [1507, 0]
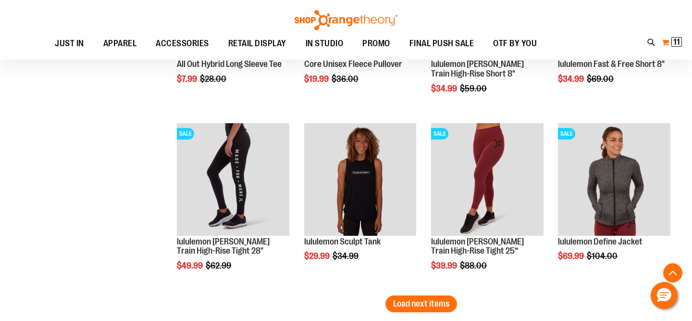
type input "**********"
click at [677, 39] on span "11" at bounding box center [676, 42] width 7 height 10
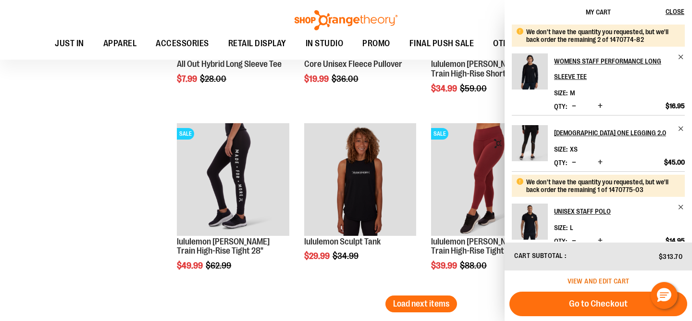
click at [590, 283] on span "View and edit cart" at bounding box center [598, 281] width 62 height 8
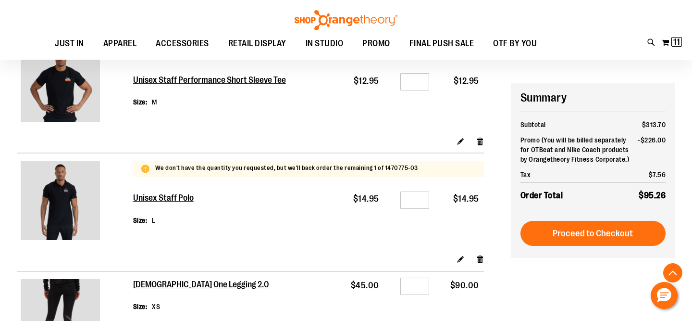
scroll to position [519, 0]
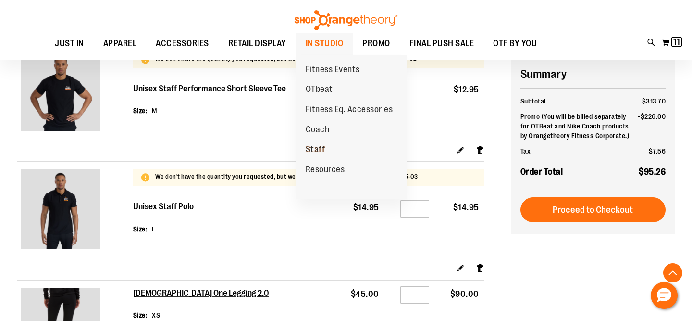
type input "**********"
click at [321, 153] on span "Staff" at bounding box center [316, 150] width 20 height 12
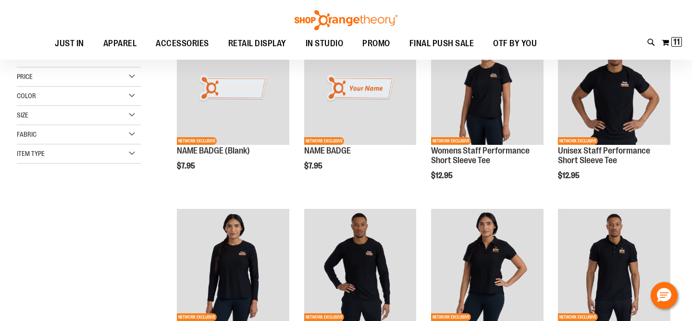
scroll to position [315, 0]
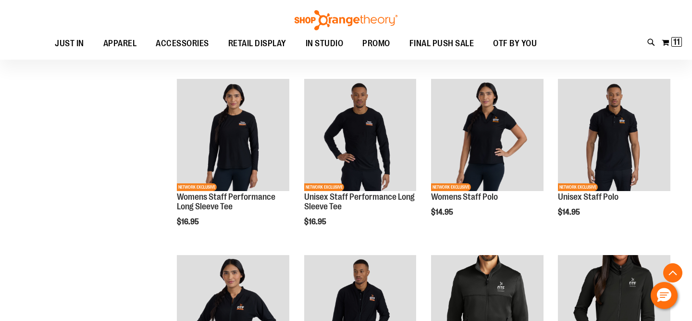
scroll to position [186, 0]
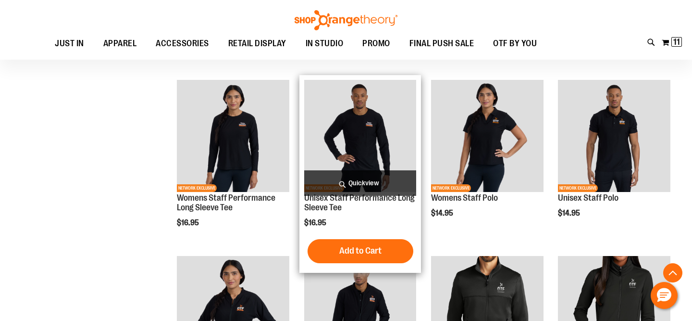
type input "**********"
click at [366, 124] on img "product" at bounding box center [360, 136] width 112 height 112
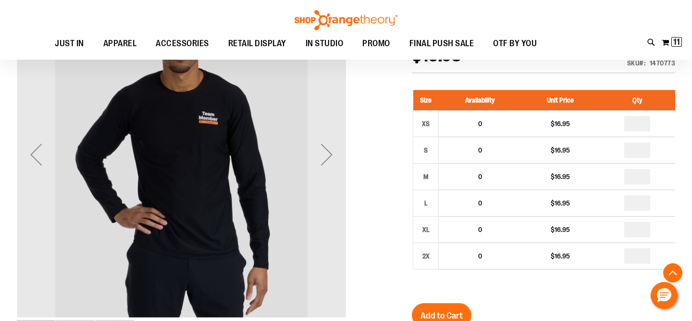
scroll to position [170, 0]
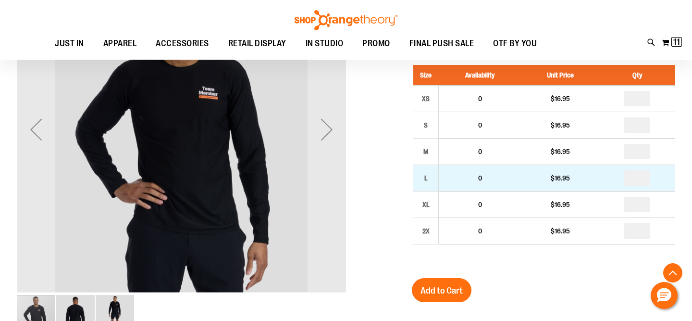
type input "**********"
click at [641, 177] on input "number" at bounding box center [637, 177] width 26 height 15
type input "*"
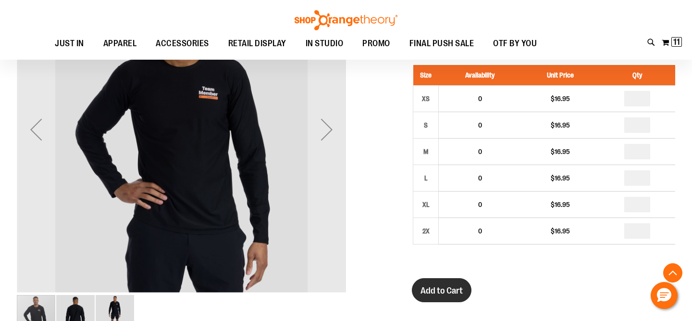
click at [450, 289] on span "Add to Cart" at bounding box center [441, 290] width 42 height 11
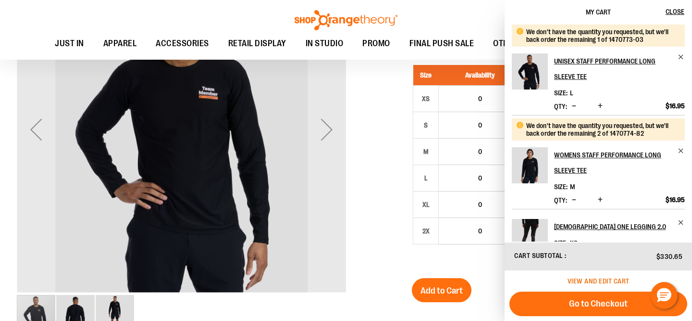
click at [592, 277] on span "View and edit cart" at bounding box center [598, 281] width 62 height 8
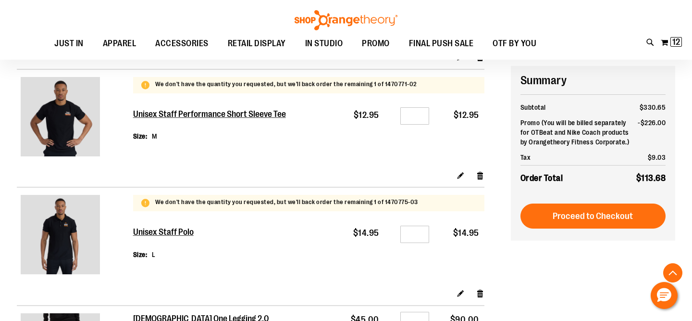
scroll to position [500, 0]
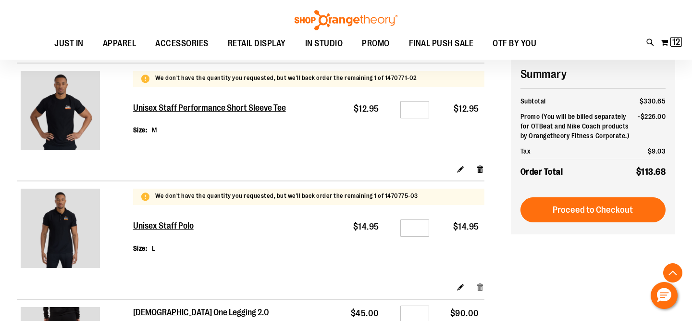
type input "**********"
click at [481, 290] on link "Remove item" at bounding box center [480, 287] width 8 height 10
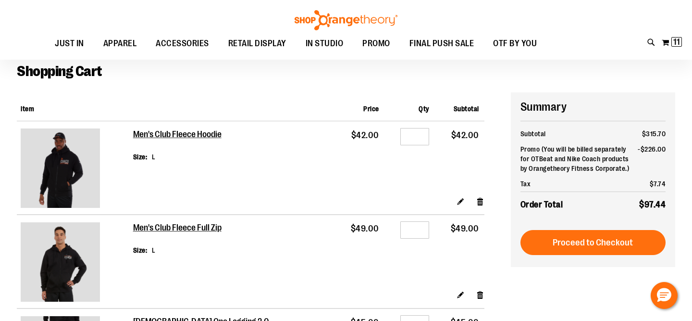
scroll to position [58, 0]
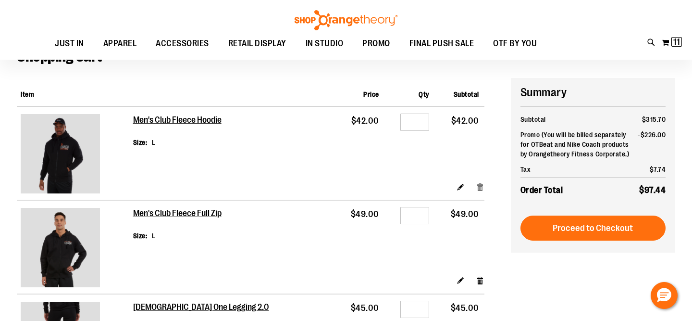
type input "**********"
click at [479, 189] on link "Remove item" at bounding box center [480, 186] width 8 height 10
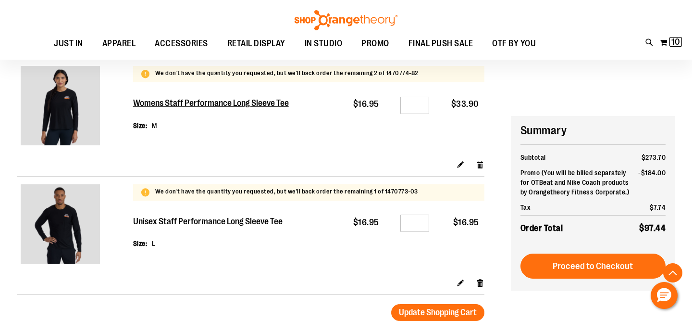
scroll to position [699, 0]
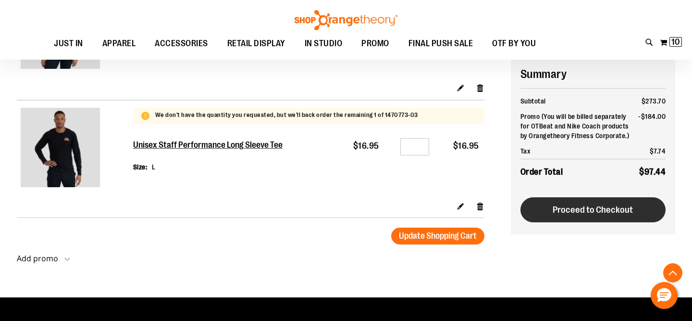
type input "**********"
click at [629, 214] on span "Proceed to Checkout" at bounding box center [593, 209] width 80 height 11
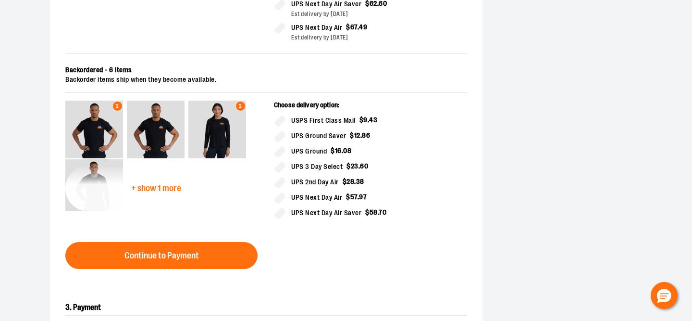
scroll to position [503, 0]
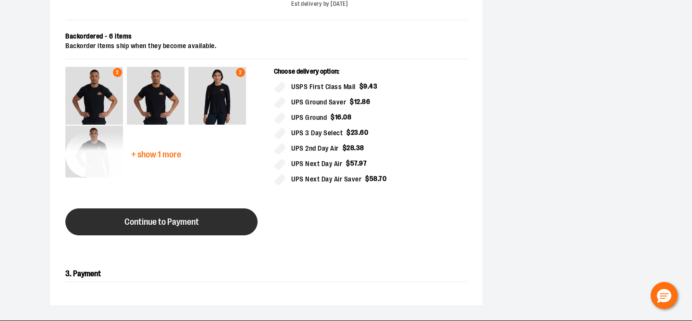
click at [159, 231] on button "Continue to Payment" at bounding box center [161, 221] width 192 height 27
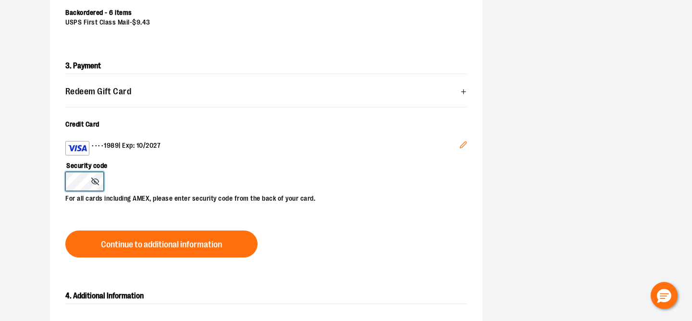
scroll to position [276, 0]
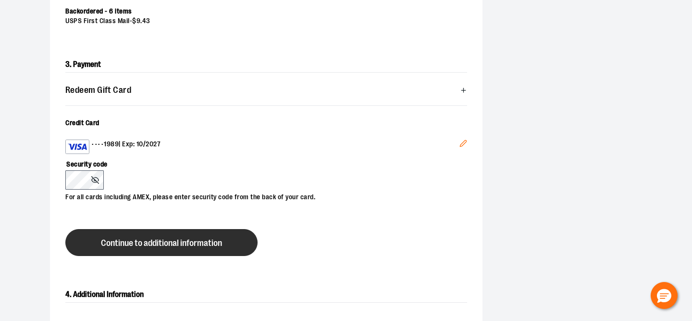
click at [143, 240] on span "Continue to additional information" at bounding box center [161, 242] width 121 height 9
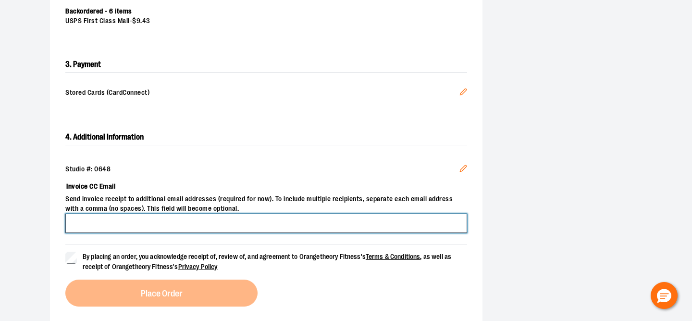
click at [142, 225] on input "Invoice CC Email" at bounding box center [266, 222] width 402 height 19
type input "**********"
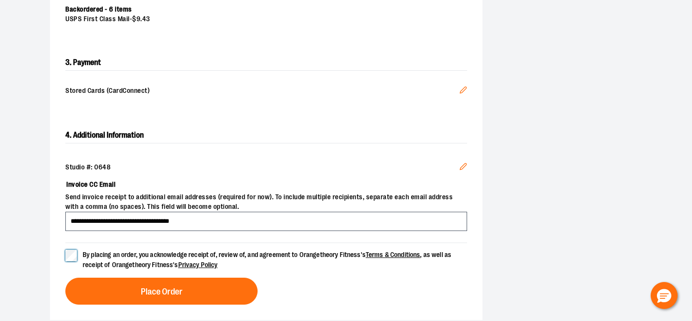
scroll to position [281, 0]
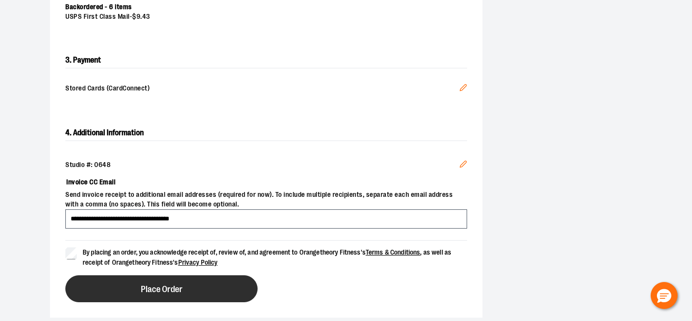
click at [128, 292] on button "Place Order" at bounding box center [161, 288] width 192 height 27
